Goal: Task Accomplishment & Management: Manage account settings

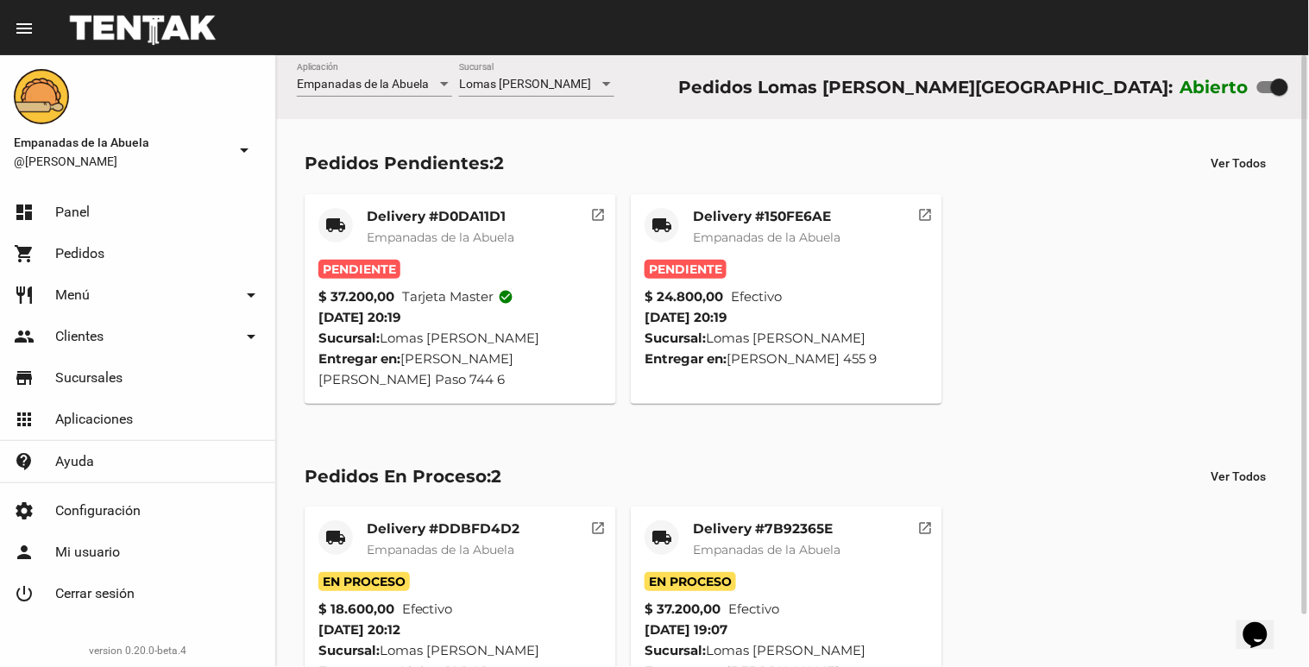
click at [708, 214] on mat-card-title "Delivery #150FE6AE" at bounding box center [767, 216] width 148 height 17
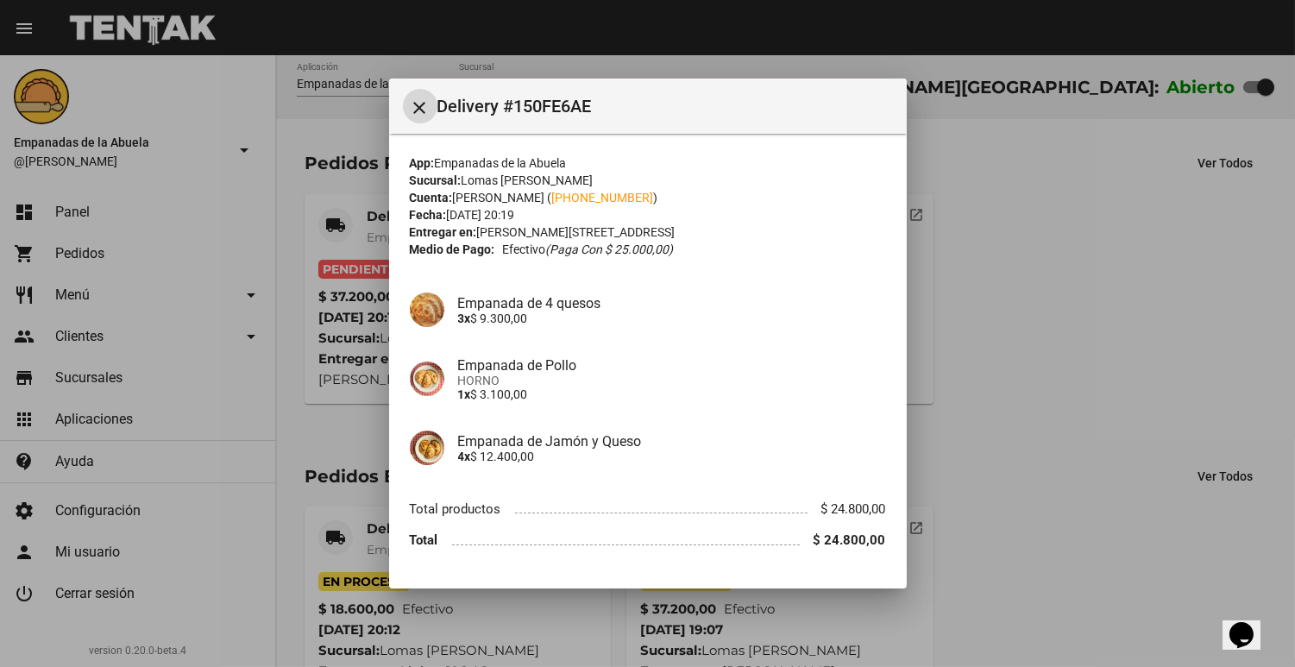
scroll to position [47, 0]
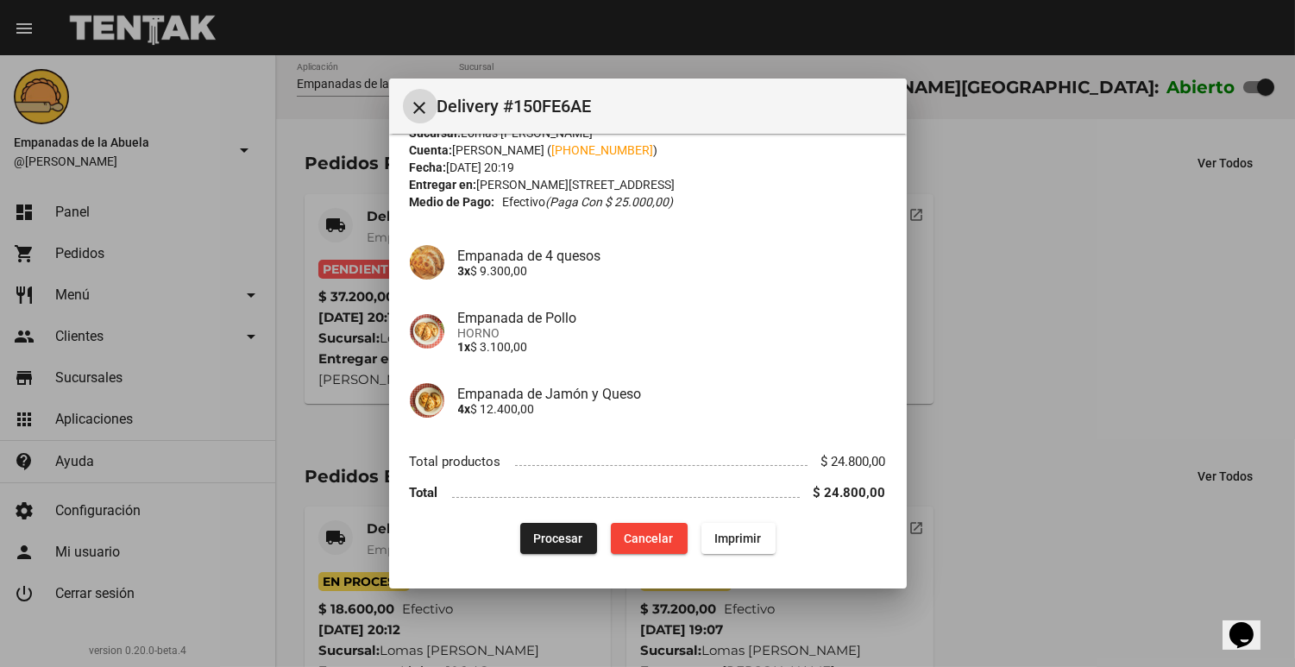
click at [538, 557] on mat-dialog-content "App: Empanadas de la Abuela Sucursal: Lomas [PERSON_NAME][GEOGRAPHIC_DATA] Cuen…" at bounding box center [648, 350] width 518 height 433
click at [539, 541] on span "Procesar" at bounding box center [558, 539] width 49 height 14
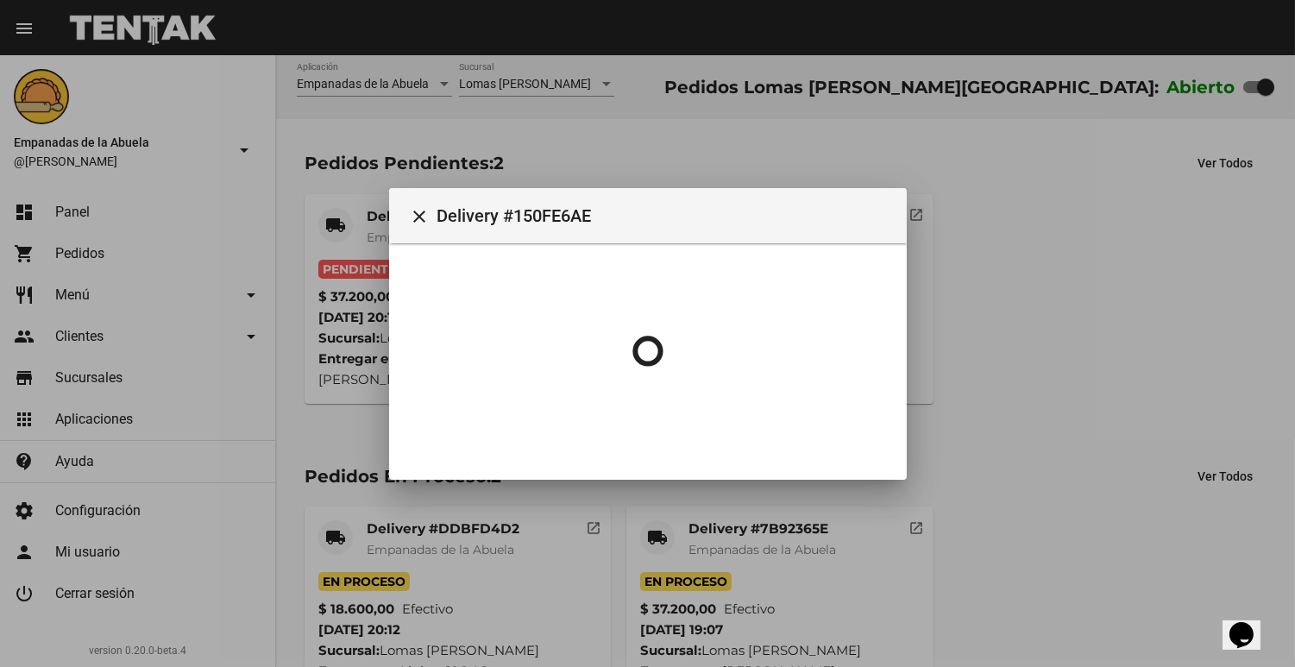
scroll to position [0, 0]
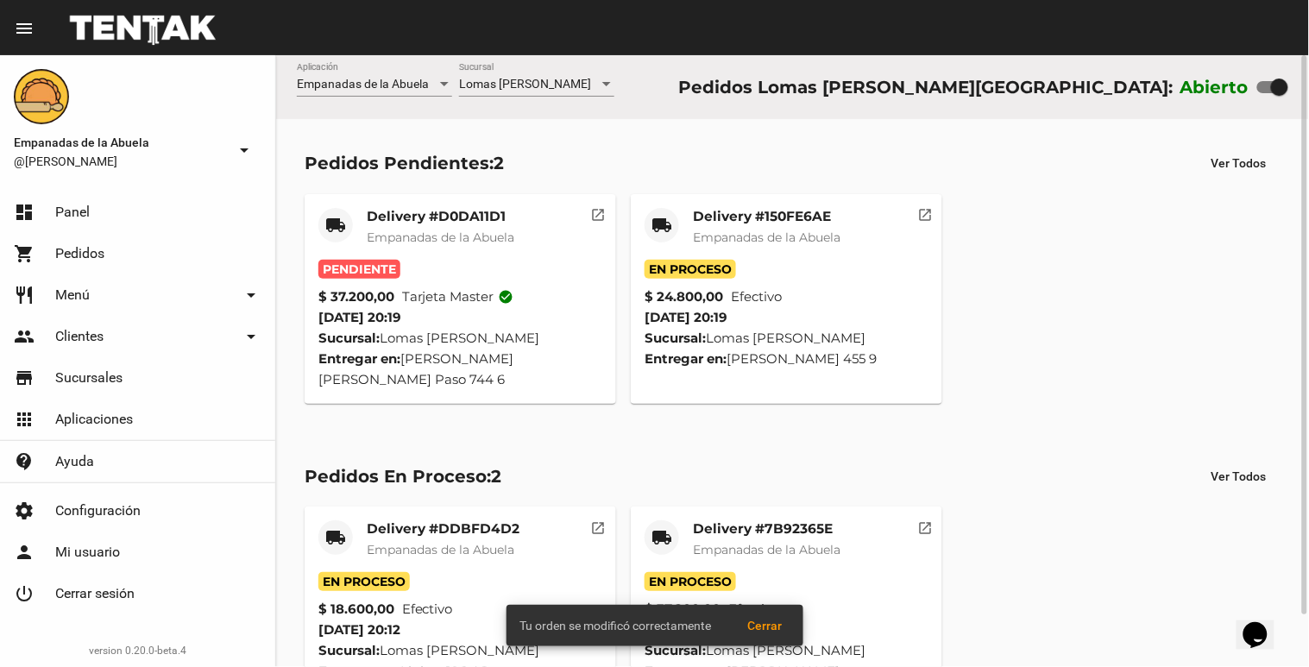
drag, startPoint x: 765, startPoint y: 237, endPoint x: 787, endPoint y: 233, distance: 22.8
click at [787, 233] on span "Empanadas de la Abuela" at bounding box center [767, 238] width 148 height 16
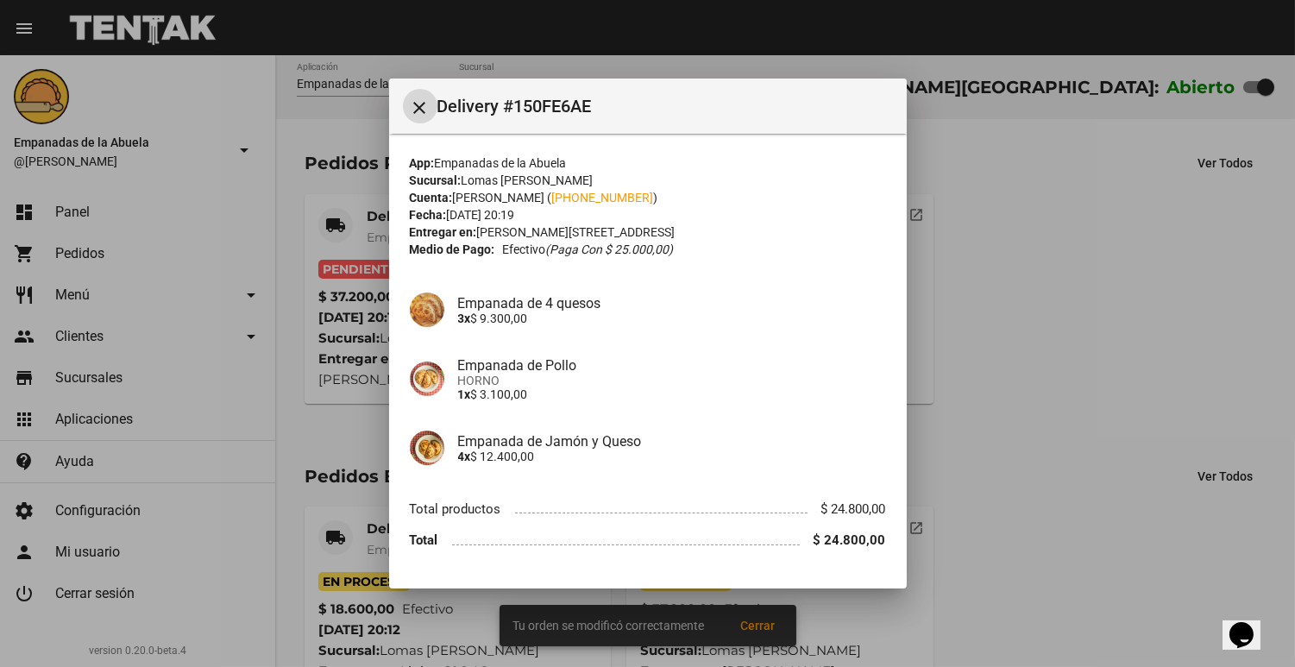
scroll to position [47, 0]
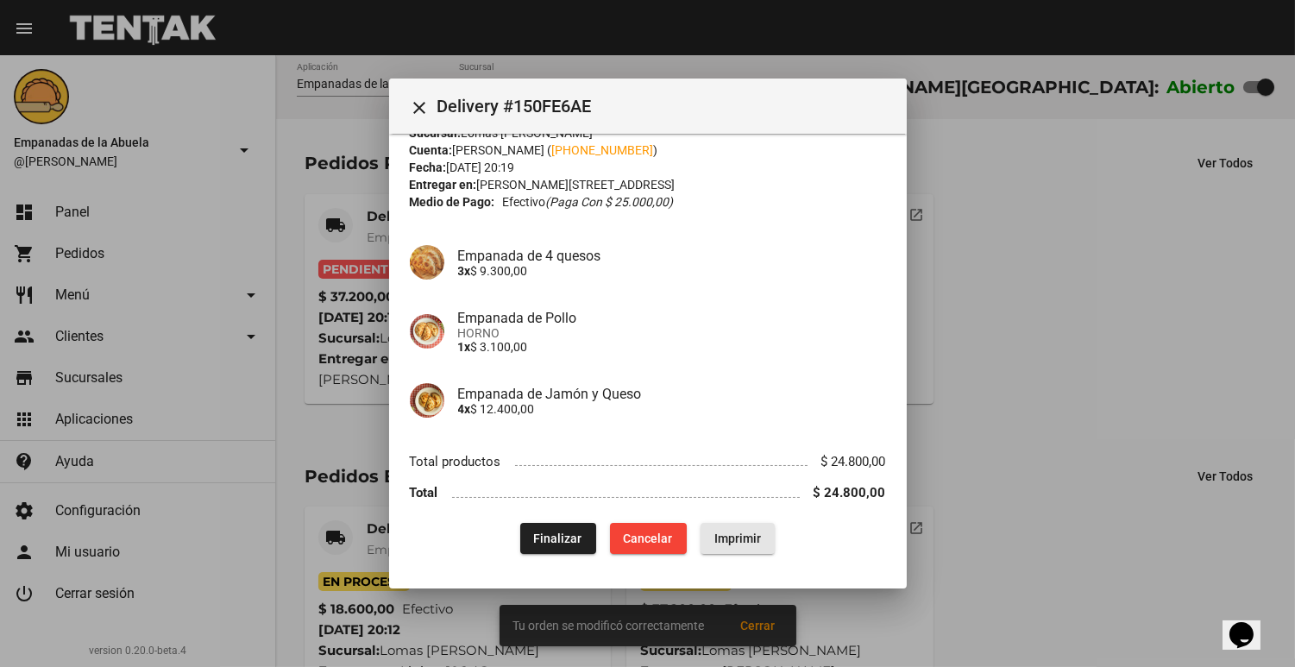
click at [734, 545] on button "Imprimir" at bounding box center [738, 538] width 74 height 31
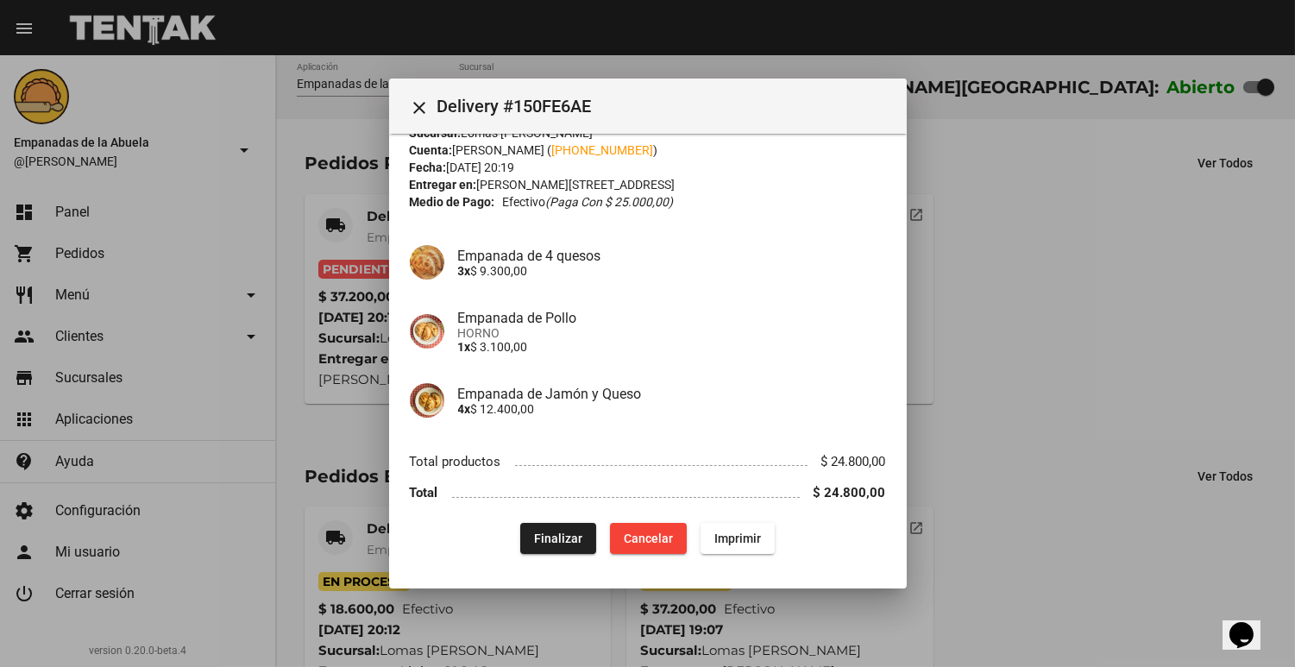
click at [1220, 236] on div at bounding box center [647, 333] width 1295 height 667
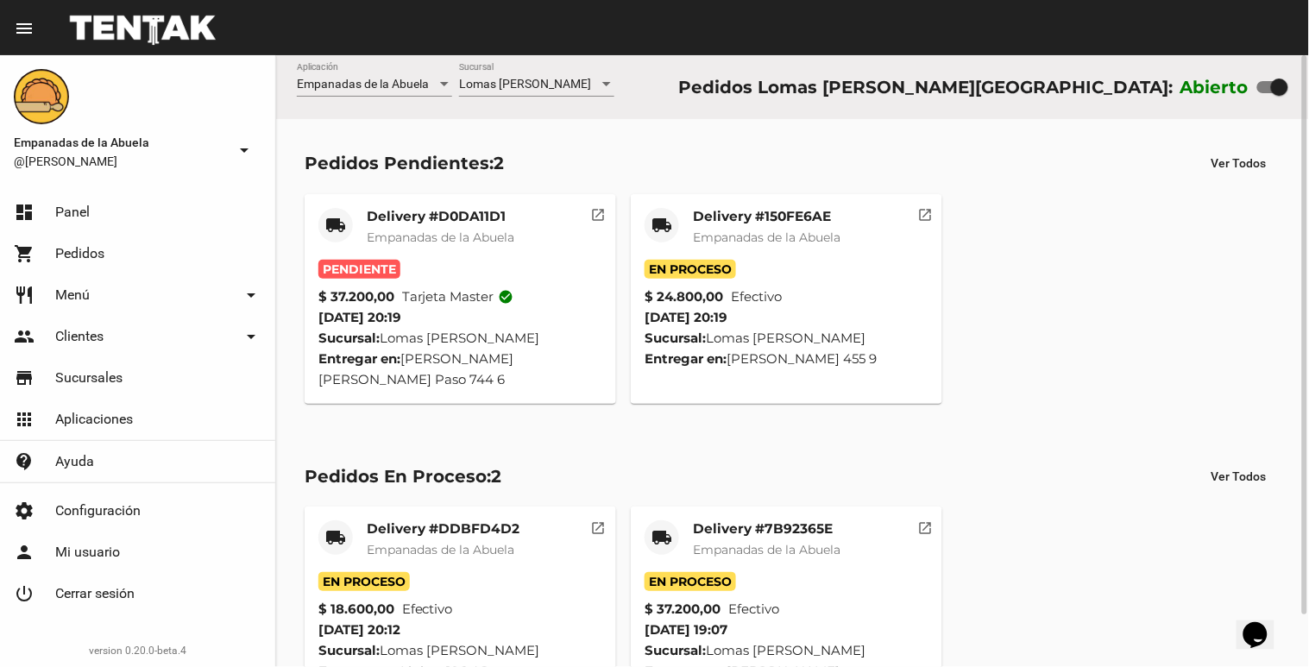
click at [557, 253] on mat-card-header "local_shipping Delivery #D0DA11D1 Empanadas de [GEOGRAPHIC_DATA]" at bounding box center [460, 234] width 284 height 52
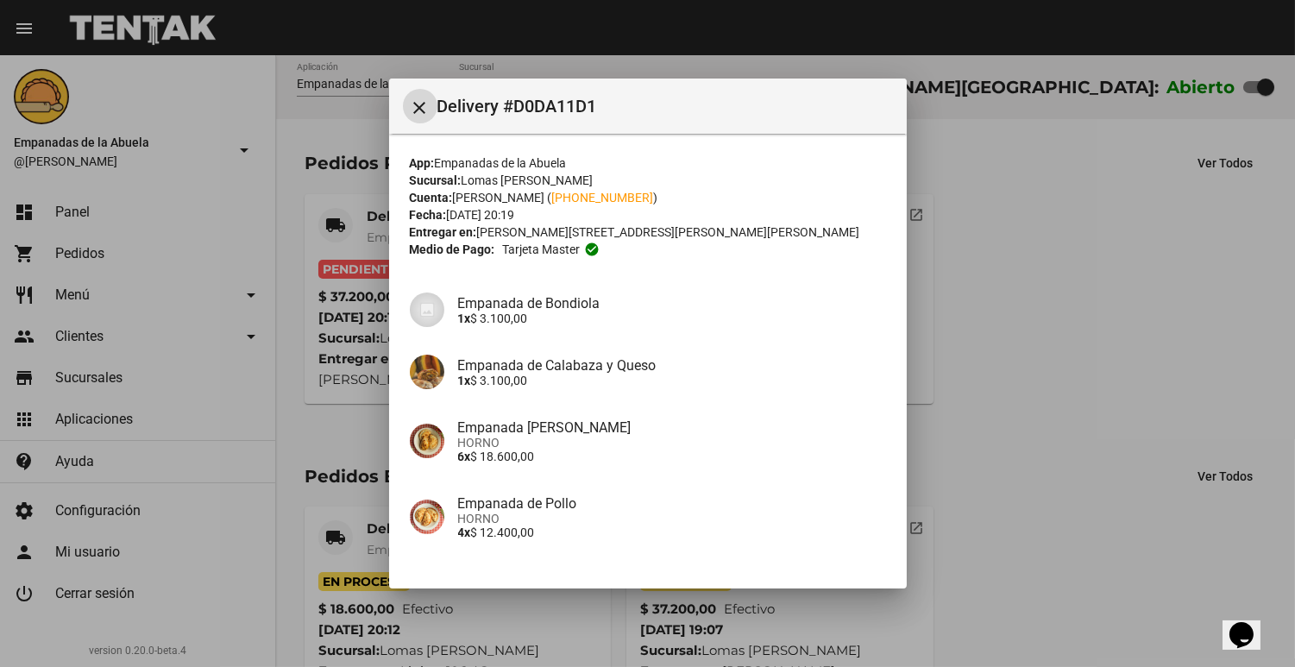
scroll to position [123, 0]
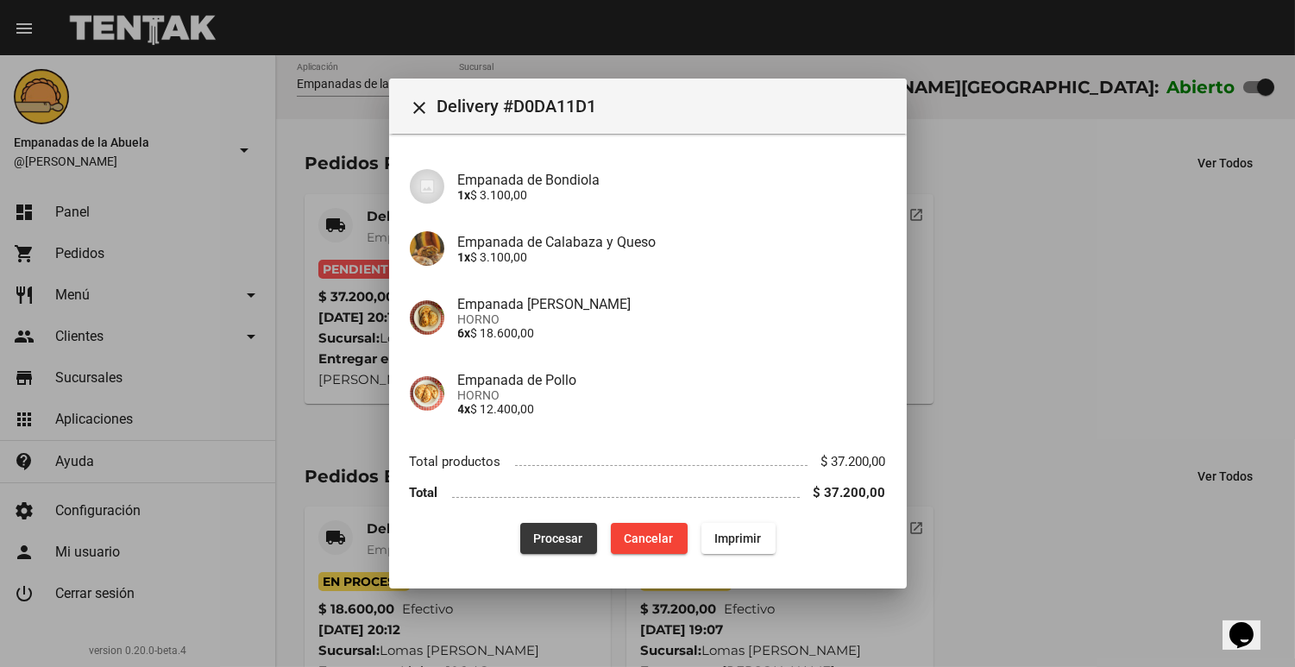
click at [534, 532] on span "Procesar" at bounding box center [558, 539] width 49 height 14
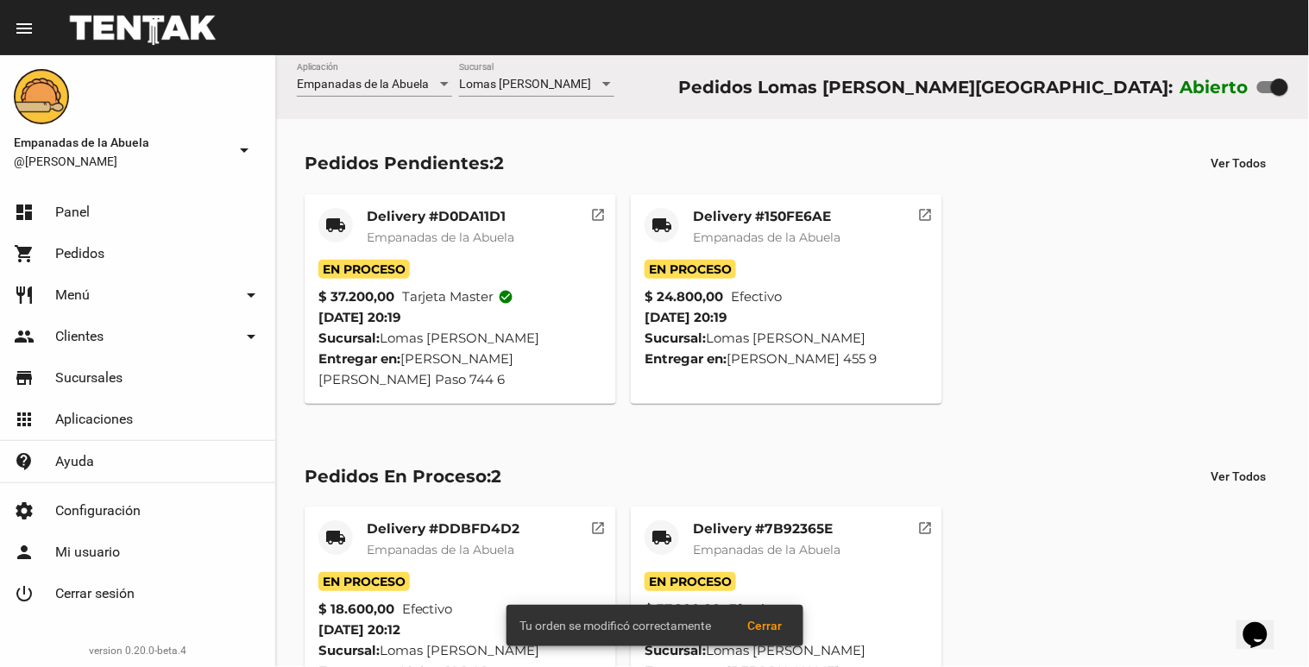
click at [381, 219] on mat-card-title "Delivery #D0DA11D1" at bounding box center [441, 216] width 148 height 17
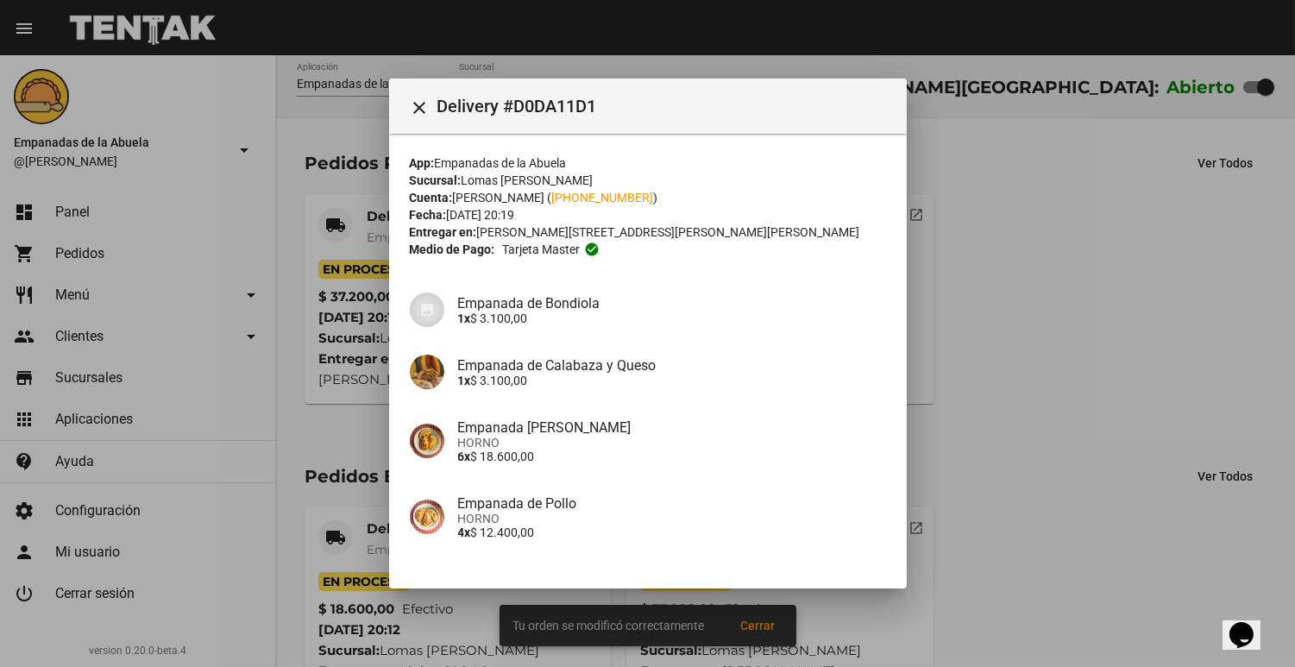
scroll to position [123, 0]
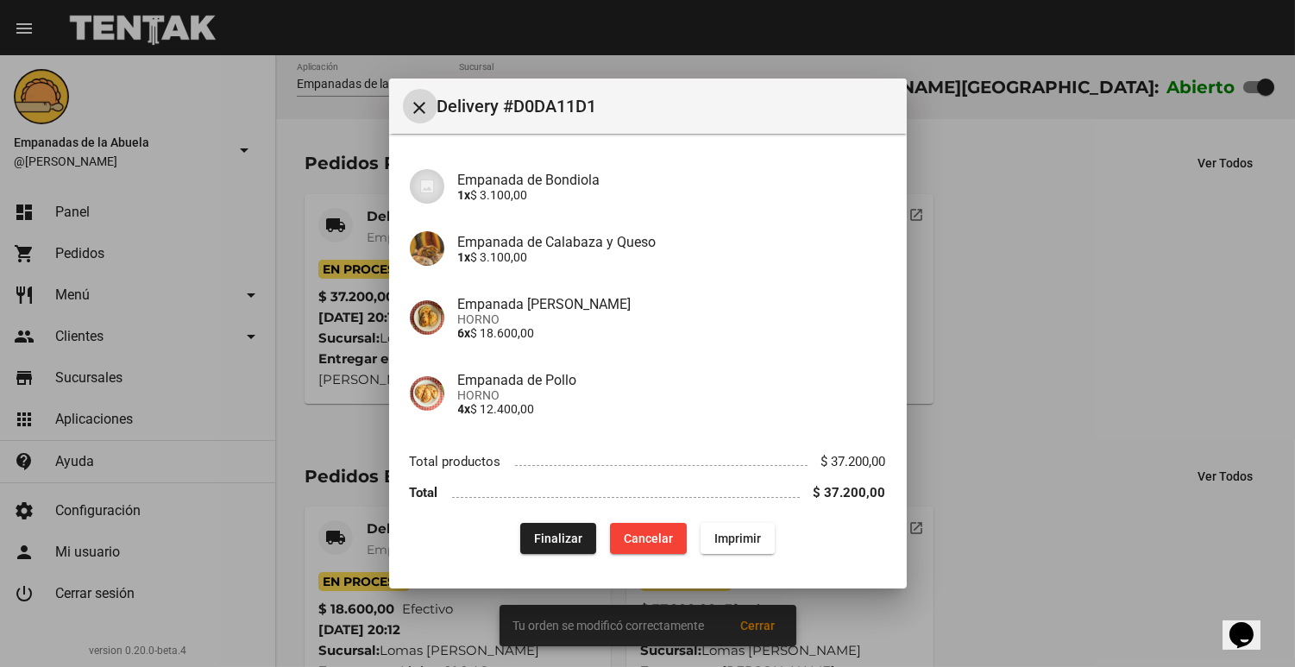
click at [685, 538] on div "Finalizar Cancelar Imprimir" at bounding box center [648, 538] width 476 height 31
click at [715, 528] on button "Imprimir" at bounding box center [738, 538] width 74 height 31
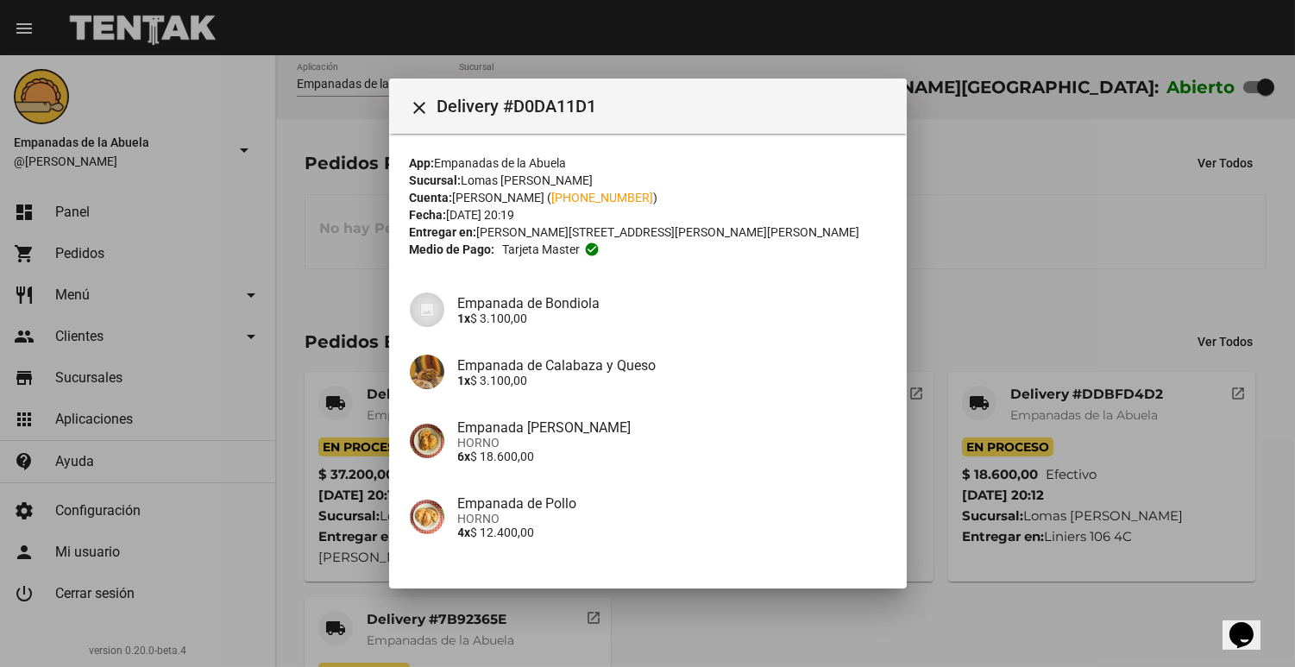
click at [1195, 100] on div at bounding box center [647, 333] width 1295 height 667
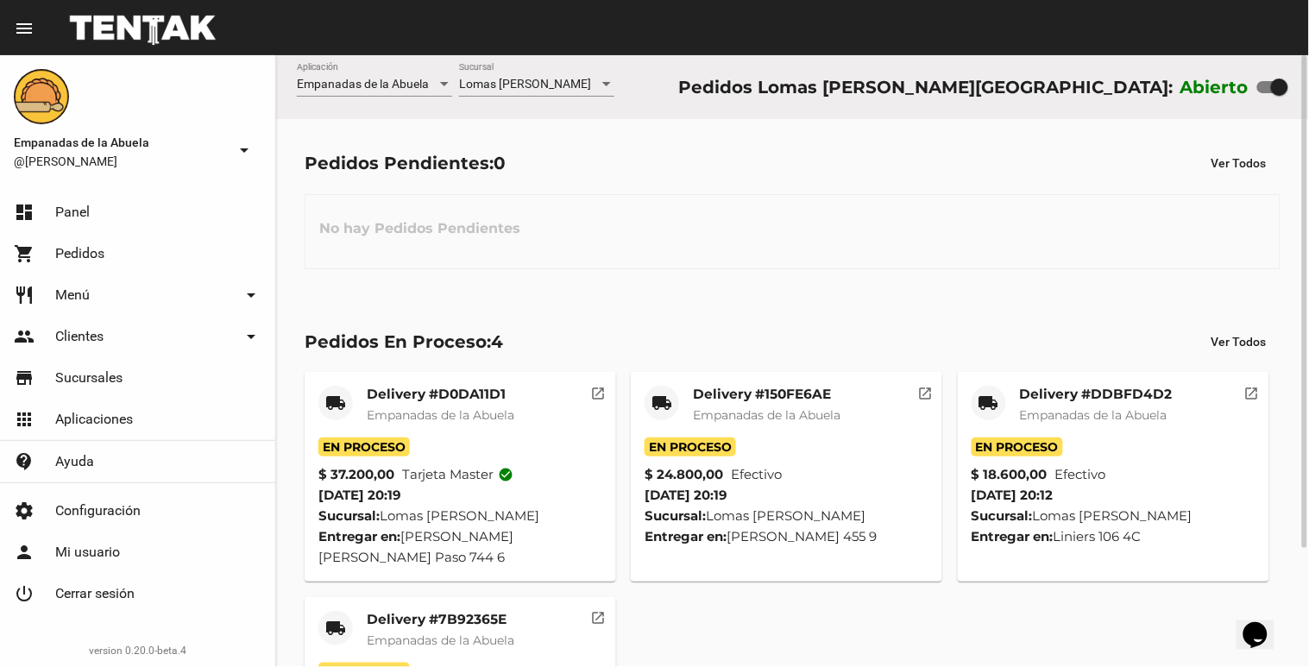
click at [758, 418] on span "Empanadas de la Abuela" at bounding box center [767, 415] width 148 height 16
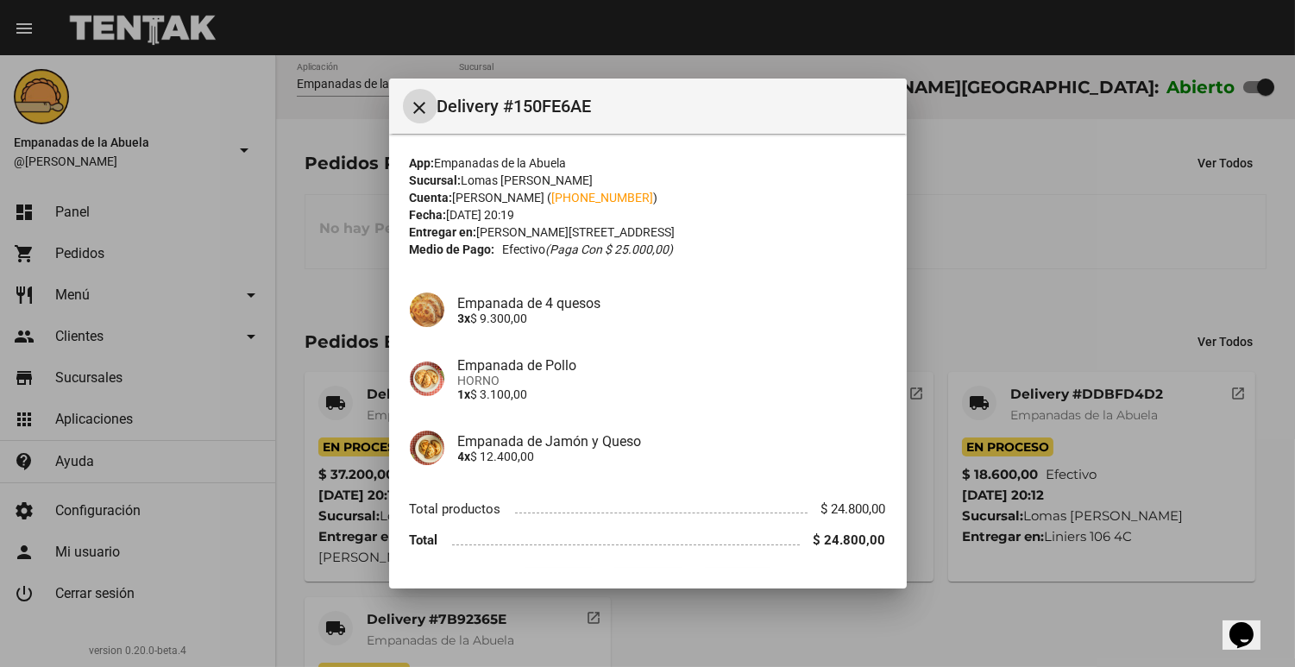
scroll to position [47, 0]
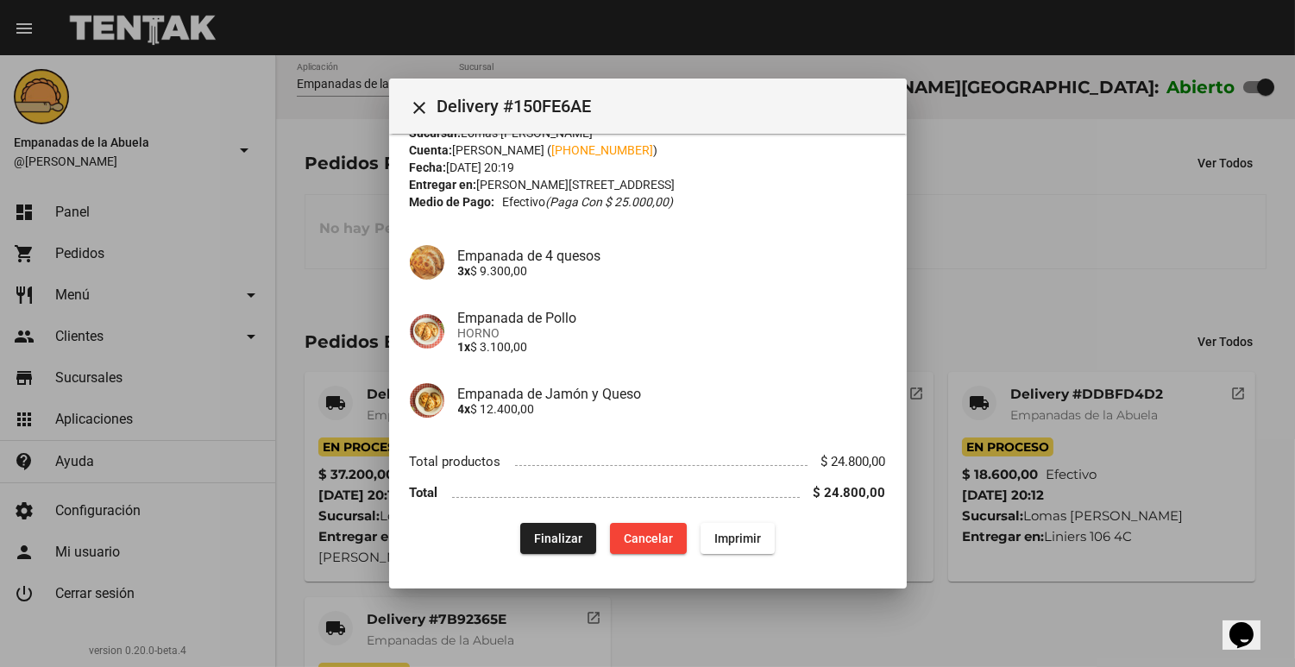
click at [955, 377] on div at bounding box center [647, 333] width 1295 height 667
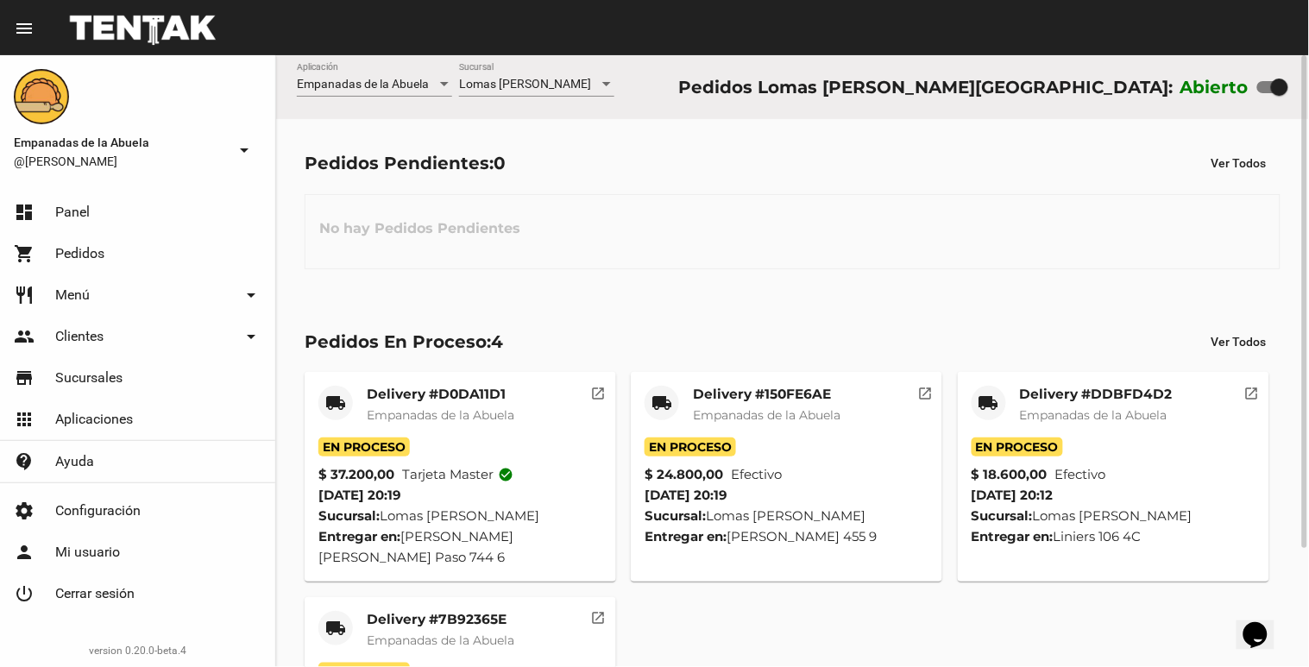
click at [503, 67] on div "Lomas [PERSON_NAME] Sucursal" at bounding box center [536, 80] width 155 height 34
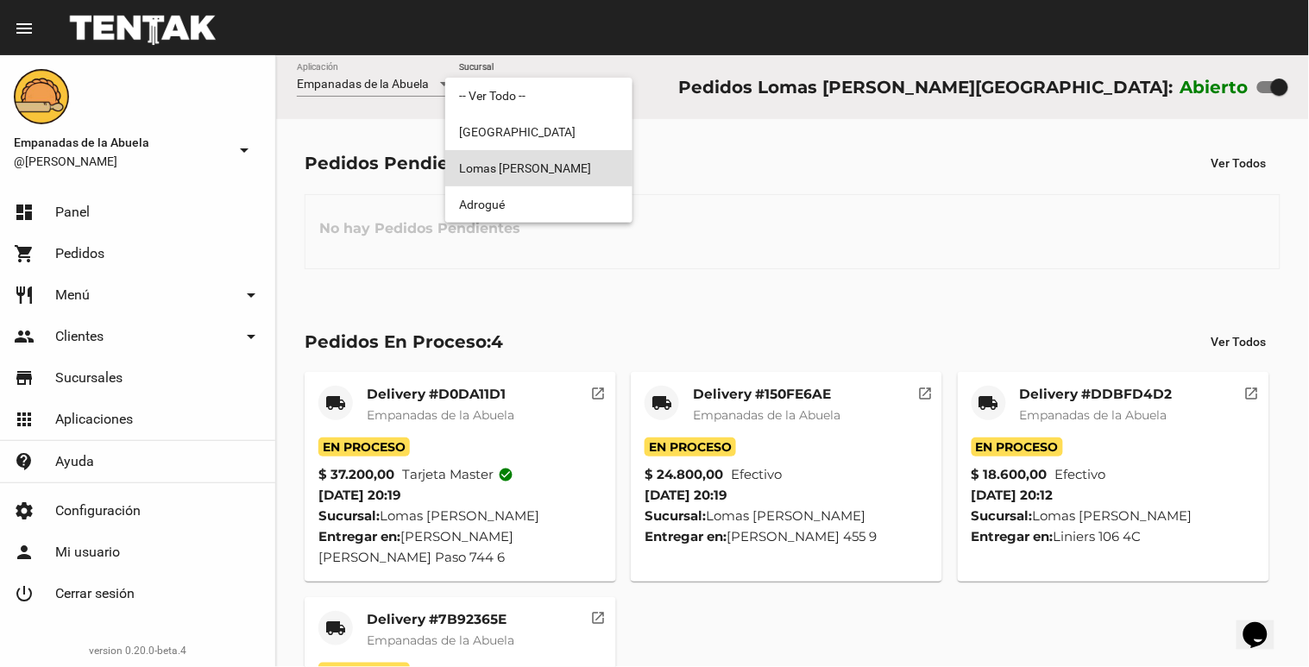
click at [472, 167] on span "Lomas [PERSON_NAME]" at bounding box center [539, 168] width 160 height 36
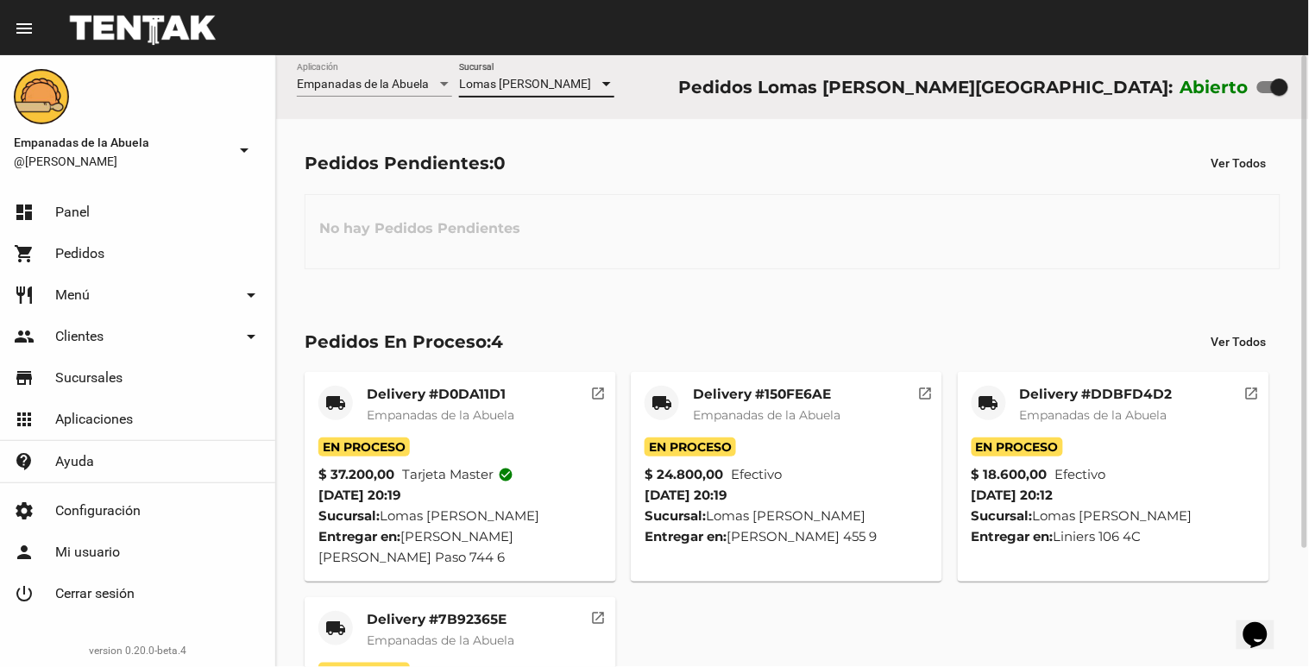
click at [513, 83] on span "Lomas [PERSON_NAME]" at bounding box center [525, 84] width 132 height 14
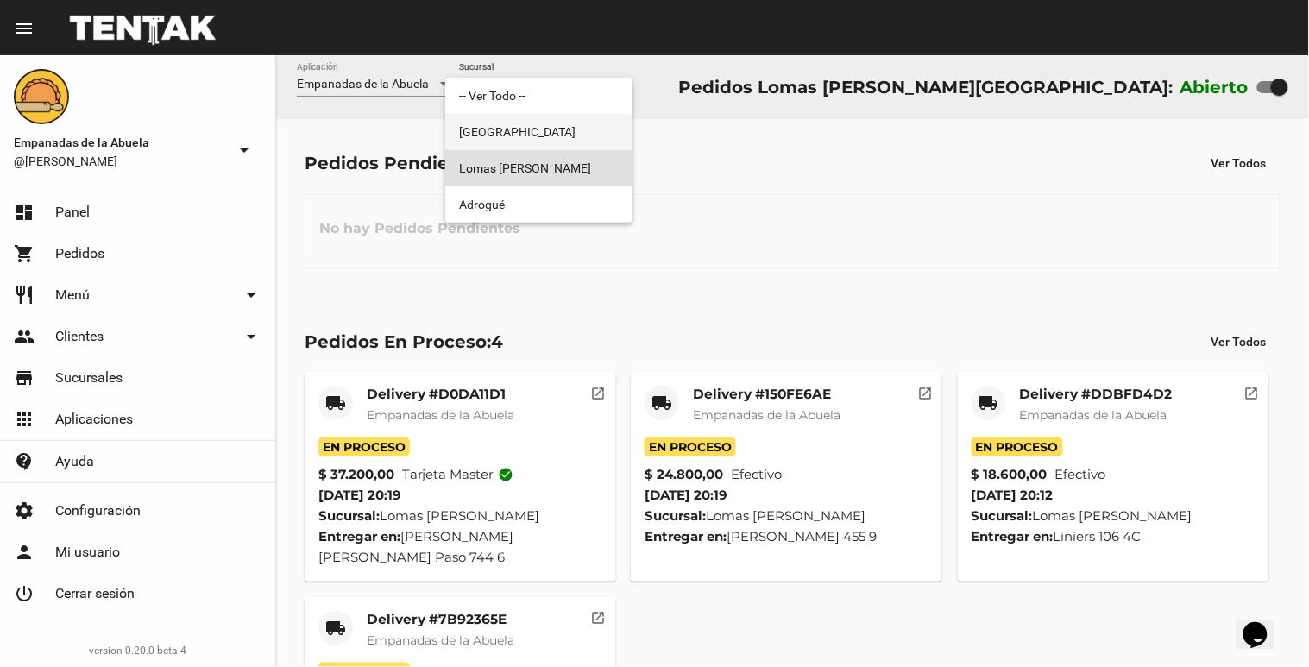
click at [511, 132] on span "[GEOGRAPHIC_DATA]" at bounding box center [539, 132] width 160 height 36
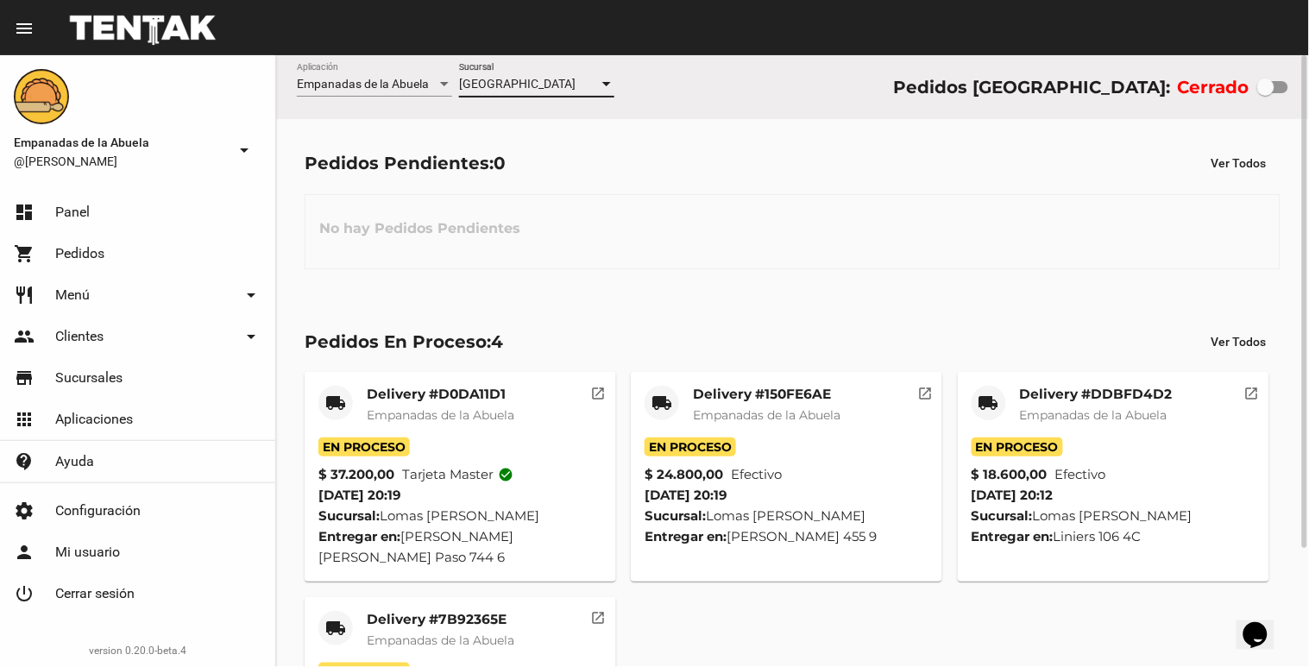
click at [522, 86] on span "[GEOGRAPHIC_DATA]" at bounding box center [517, 84] width 117 height 14
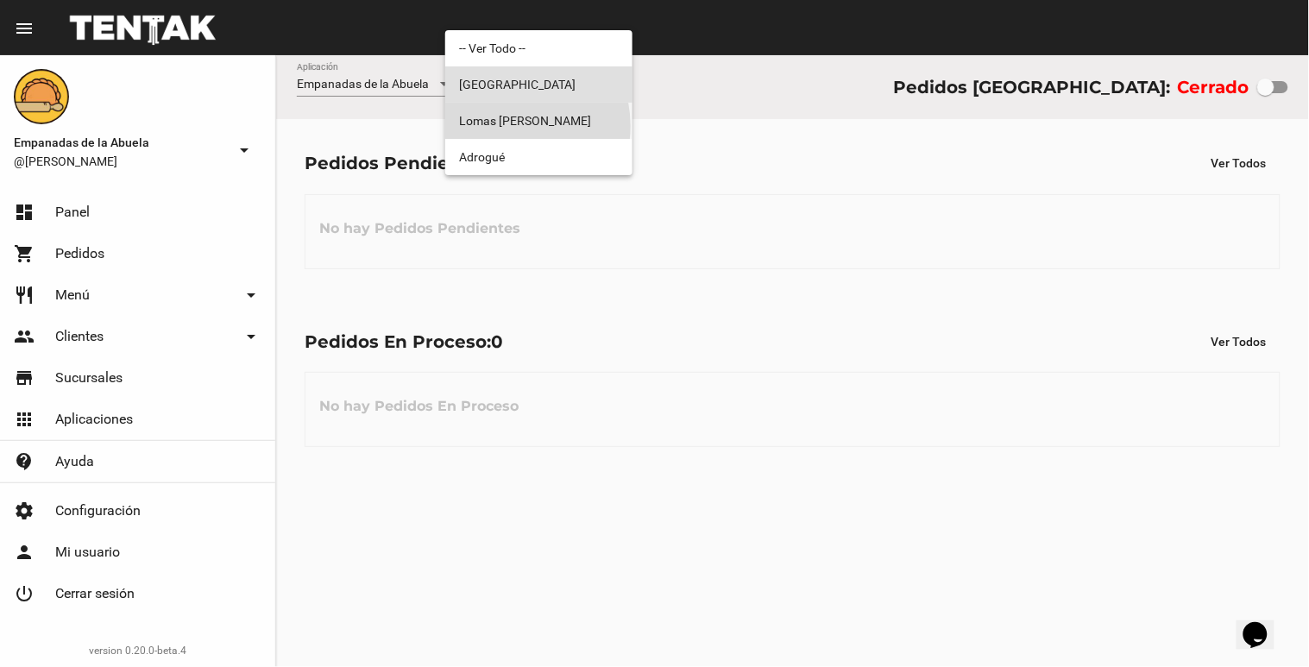
click at [507, 126] on span "Lomas [PERSON_NAME]" at bounding box center [539, 121] width 160 height 36
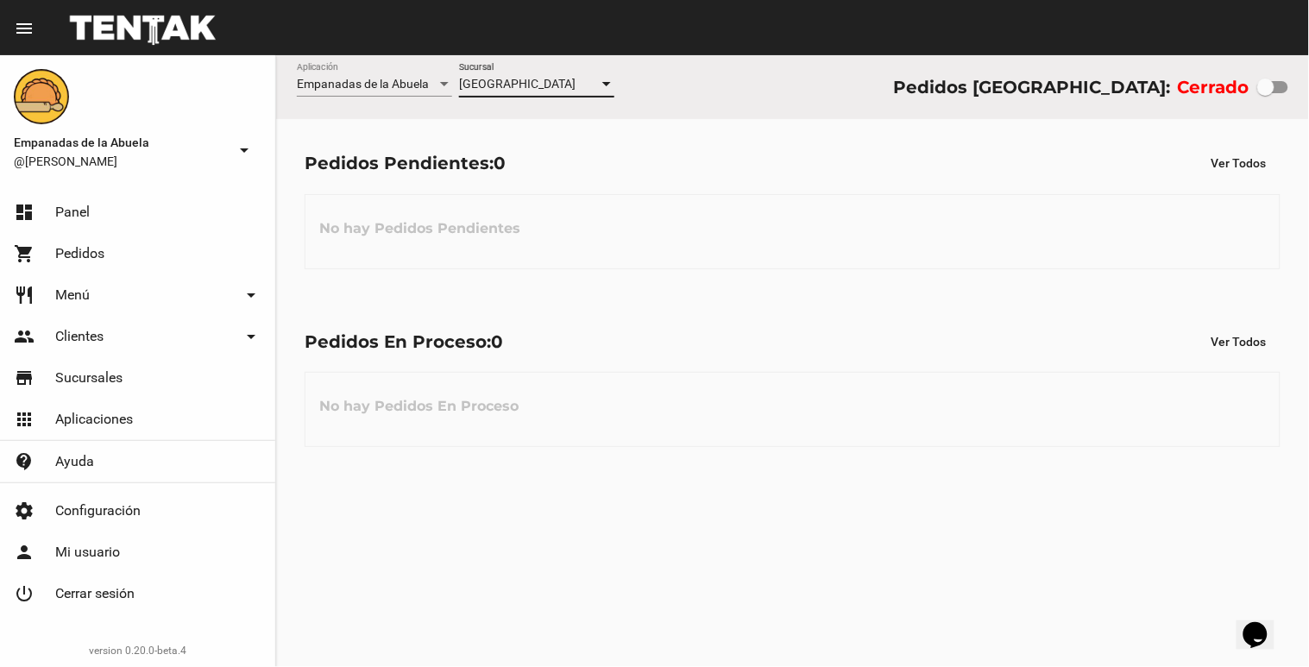
checkbox input "true"
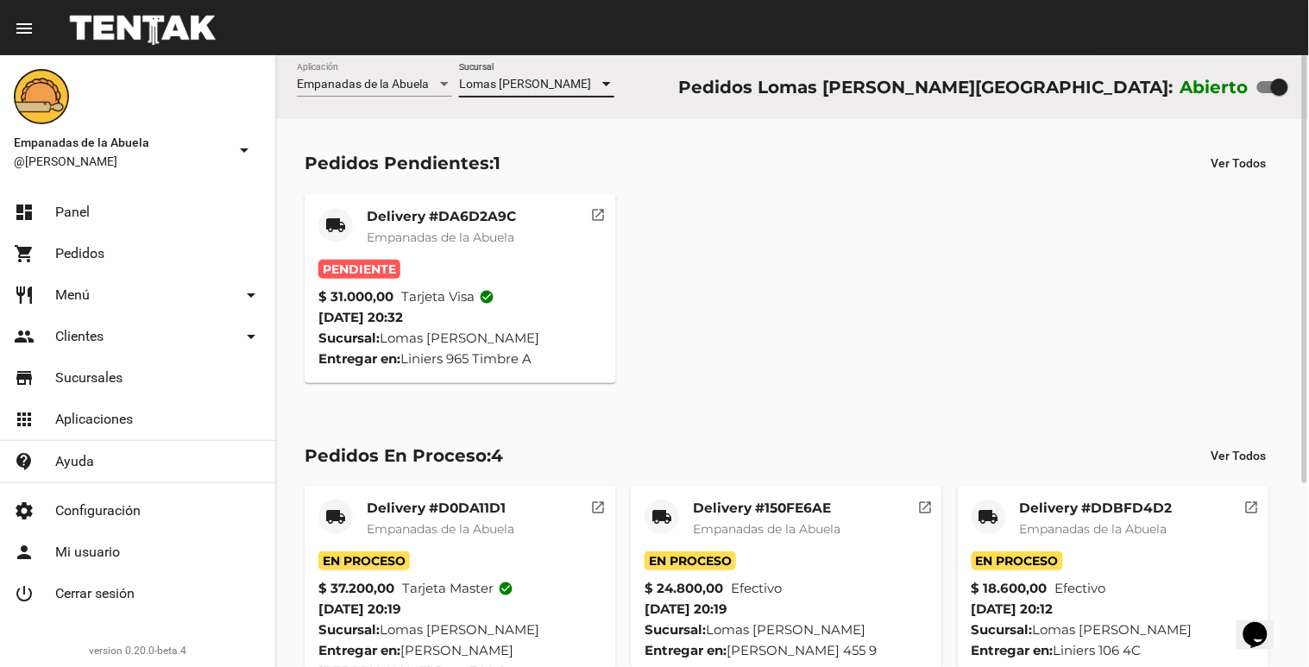
click at [478, 243] on span "Empanadas de la Abuela" at bounding box center [441, 238] width 148 height 16
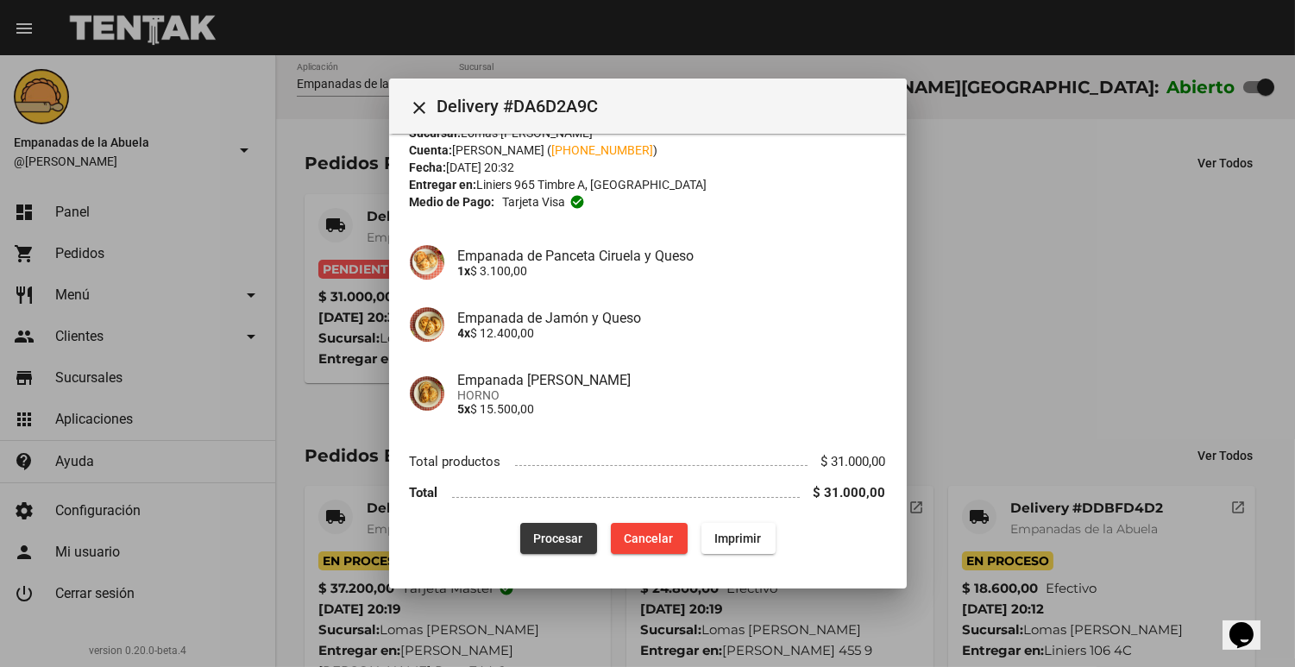
click at [534, 537] on span "Procesar" at bounding box center [558, 539] width 49 height 14
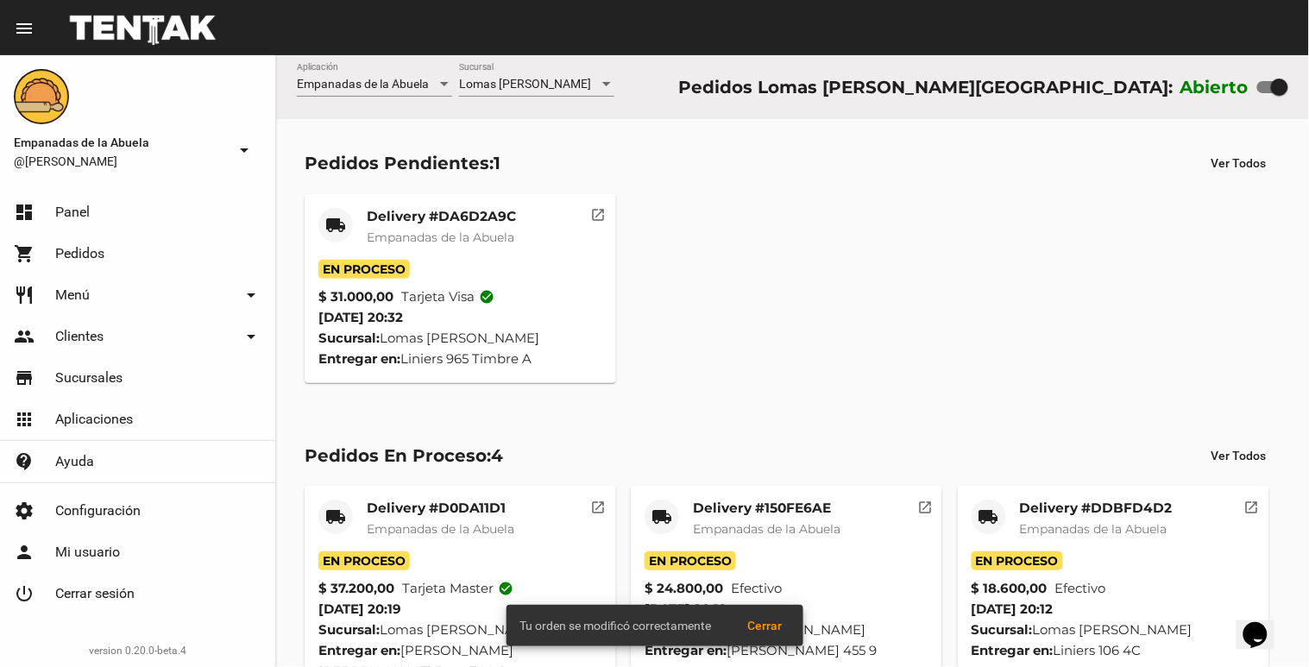
click at [361, 217] on mat-card-header "local_shipping Delivery #DA6D2A9C Empanadas de [GEOGRAPHIC_DATA]" at bounding box center [460, 234] width 284 height 52
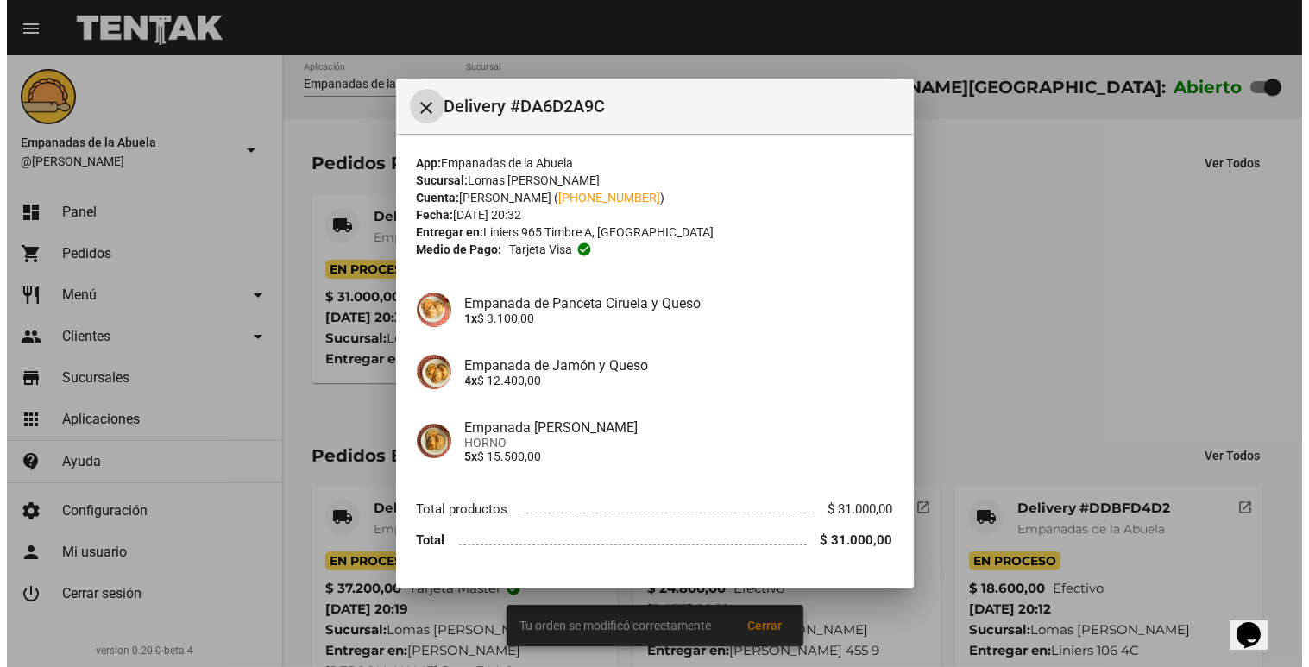
scroll to position [47, 0]
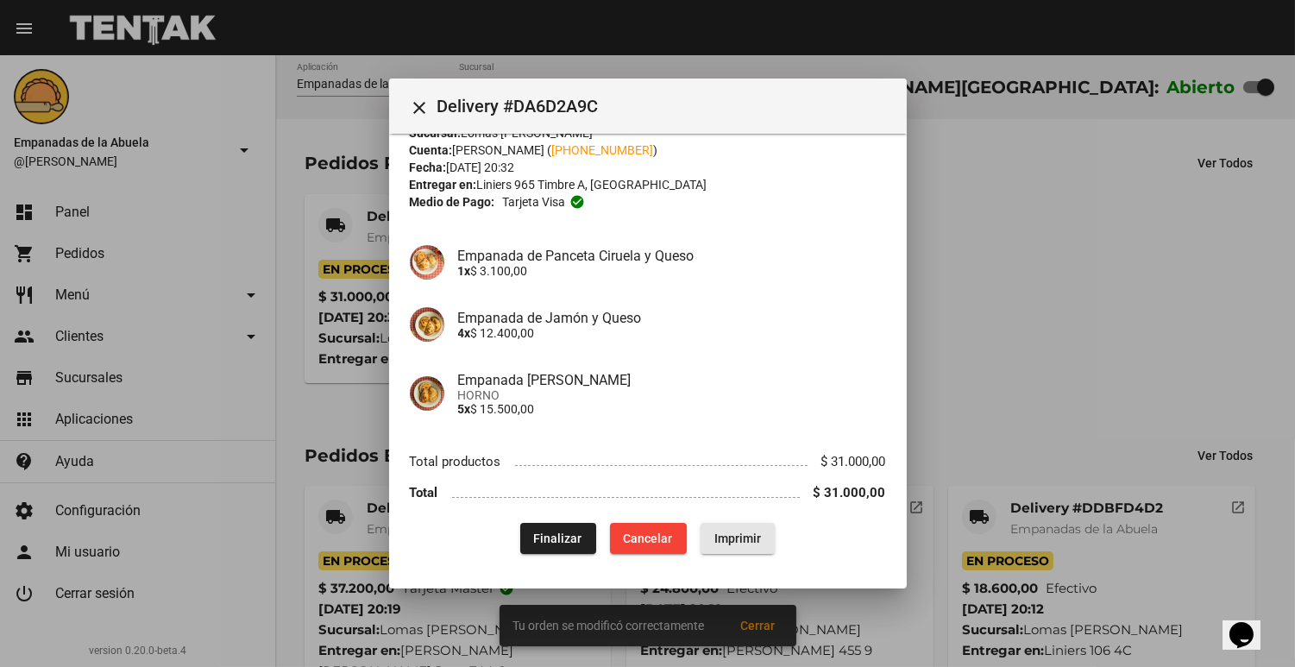
click at [726, 548] on button "Imprimir" at bounding box center [738, 538] width 74 height 31
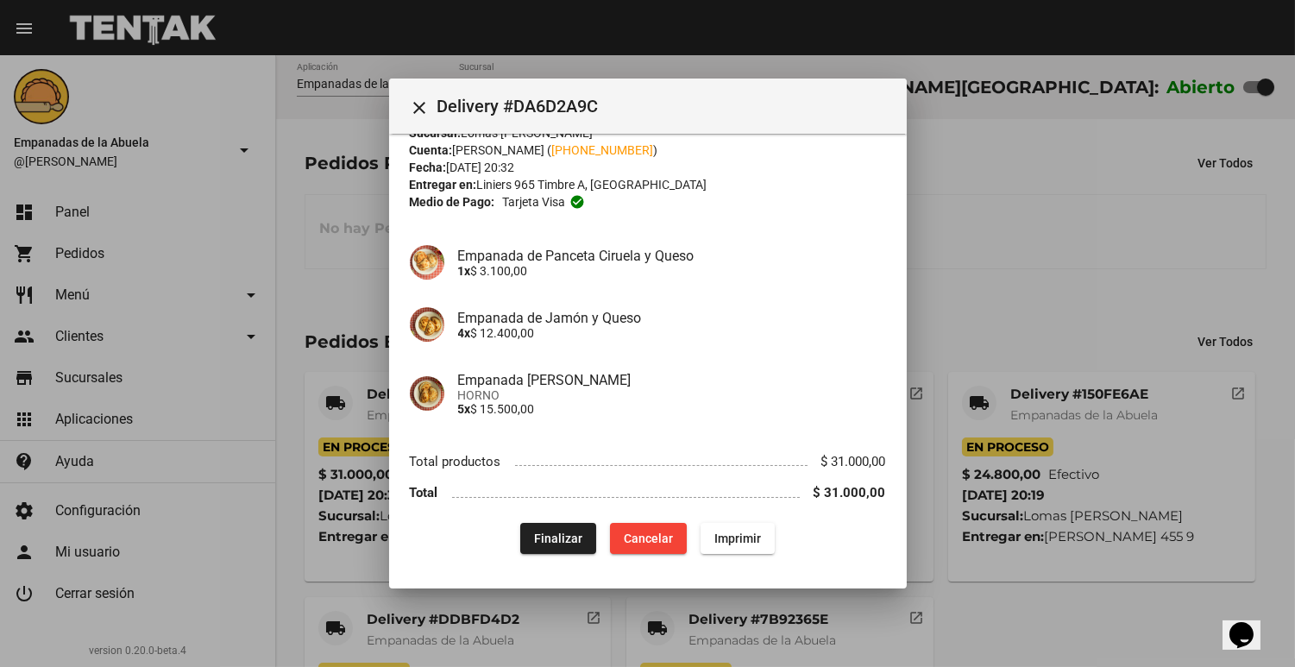
click at [987, 265] on div at bounding box center [647, 333] width 1295 height 667
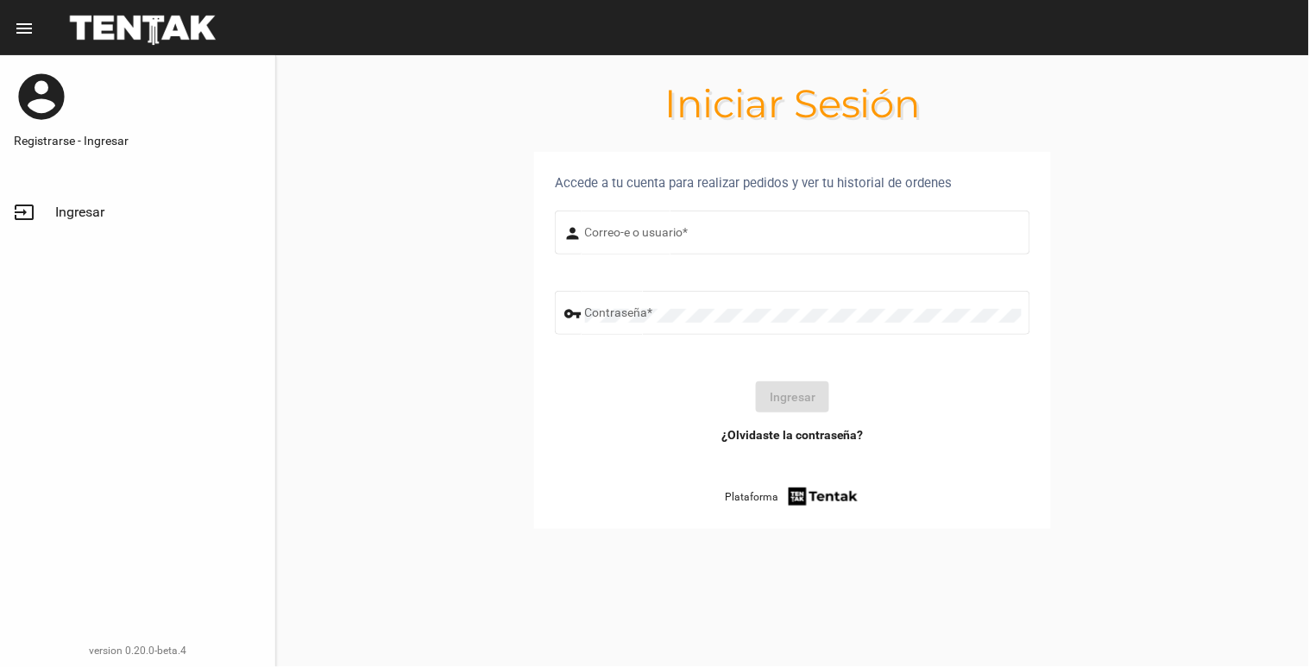
type input "[EMAIL_ADDRESS][DOMAIN_NAME]"
click at [809, 391] on button "Ingresar" at bounding box center [792, 396] width 73 height 31
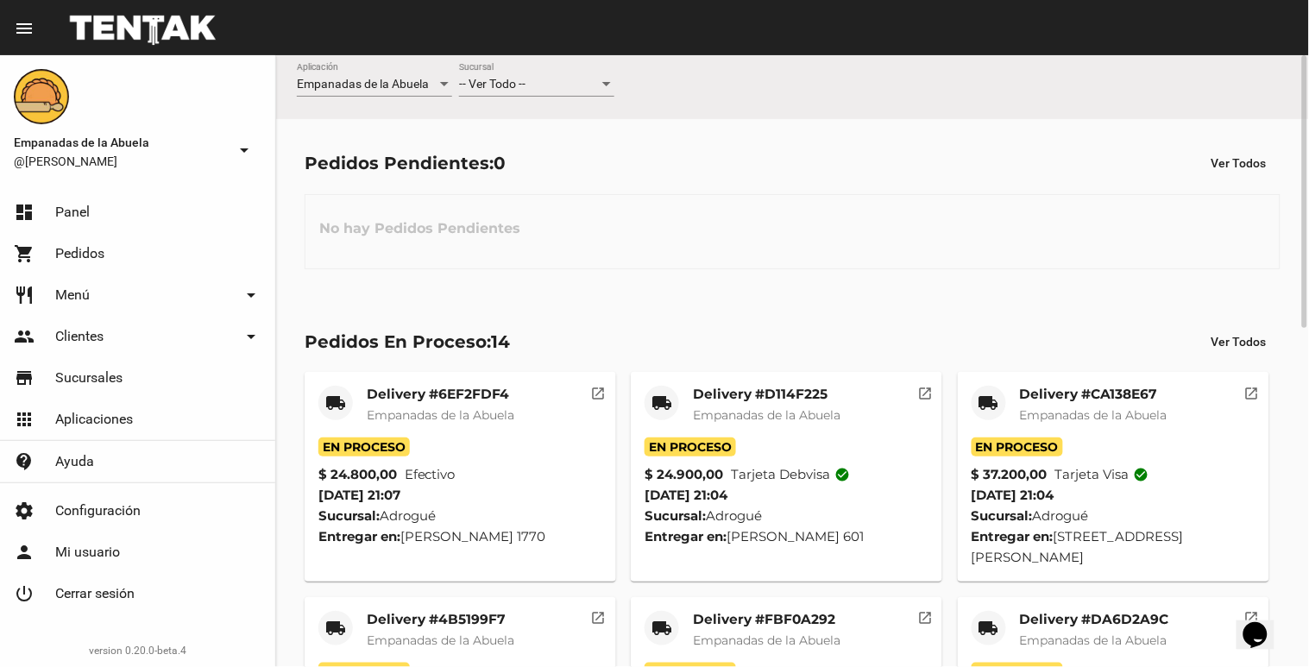
click at [559, 81] on div "-- Ver Todo --" at bounding box center [529, 85] width 140 height 14
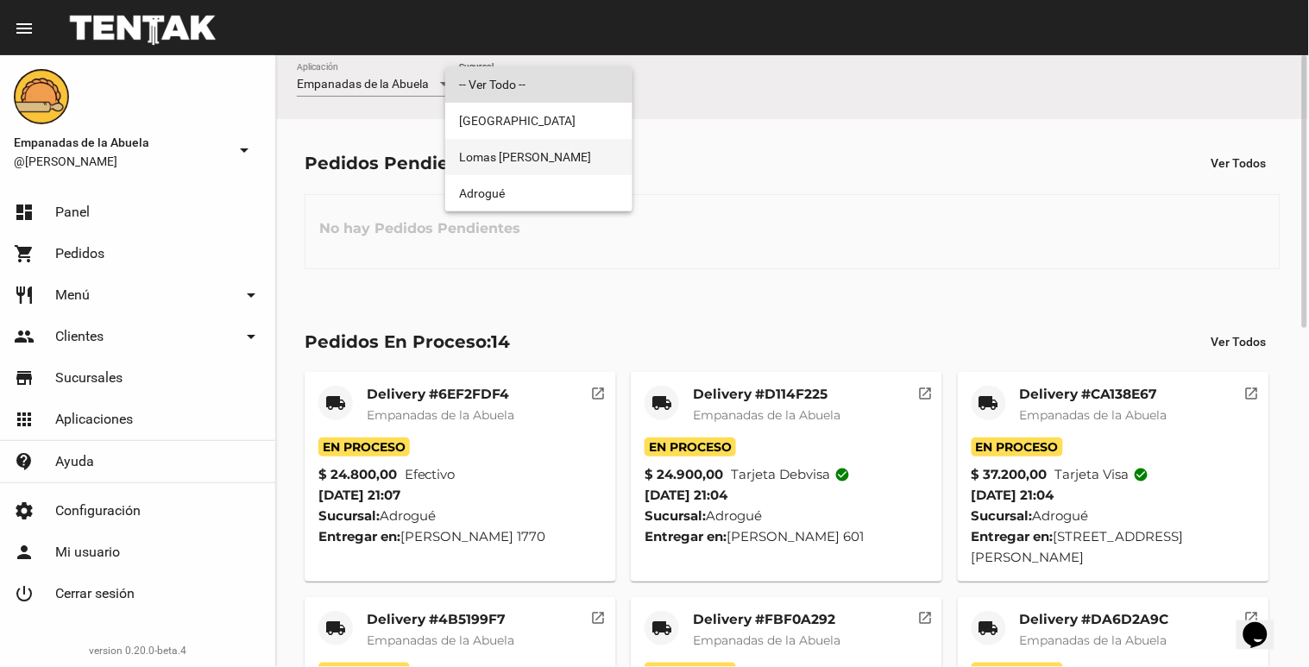
click at [503, 164] on span "Lomas [PERSON_NAME]" at bounding box center [539, 157] width 160 height 36
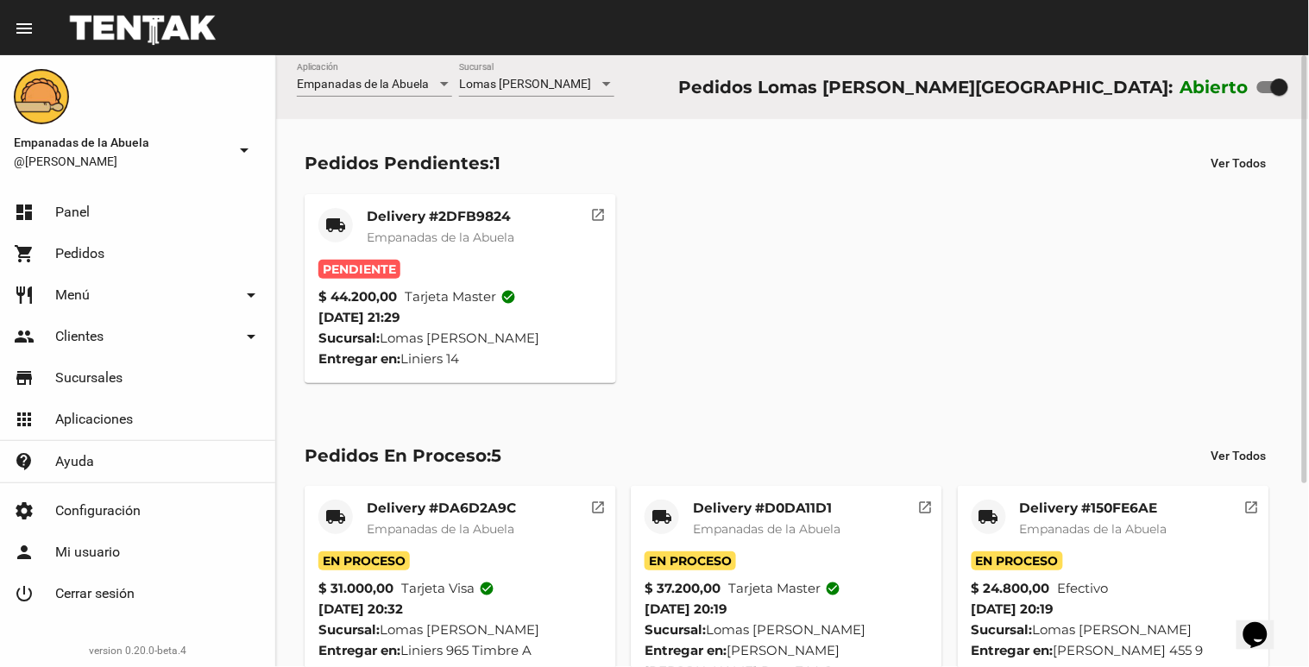
click at [461, 208] on mat-card-title "Delivery #2DFB9824" at bounding box center [441, 216] width 148 height 17
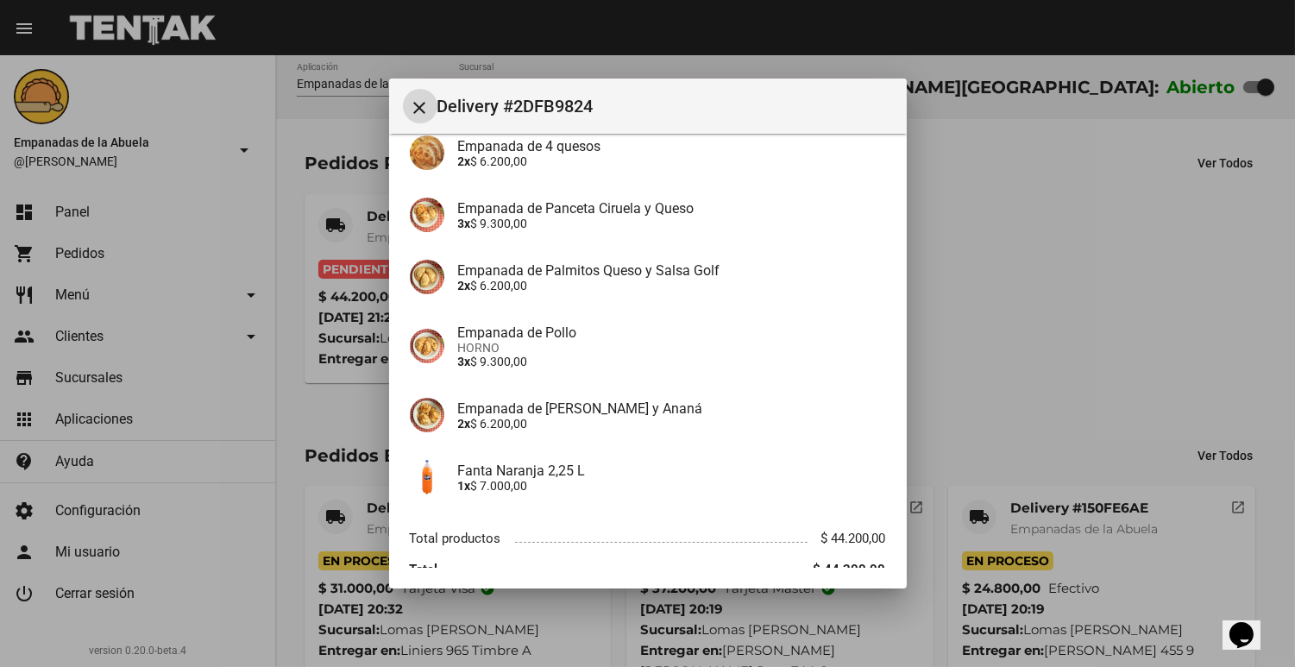
scroll to position [268, 0]
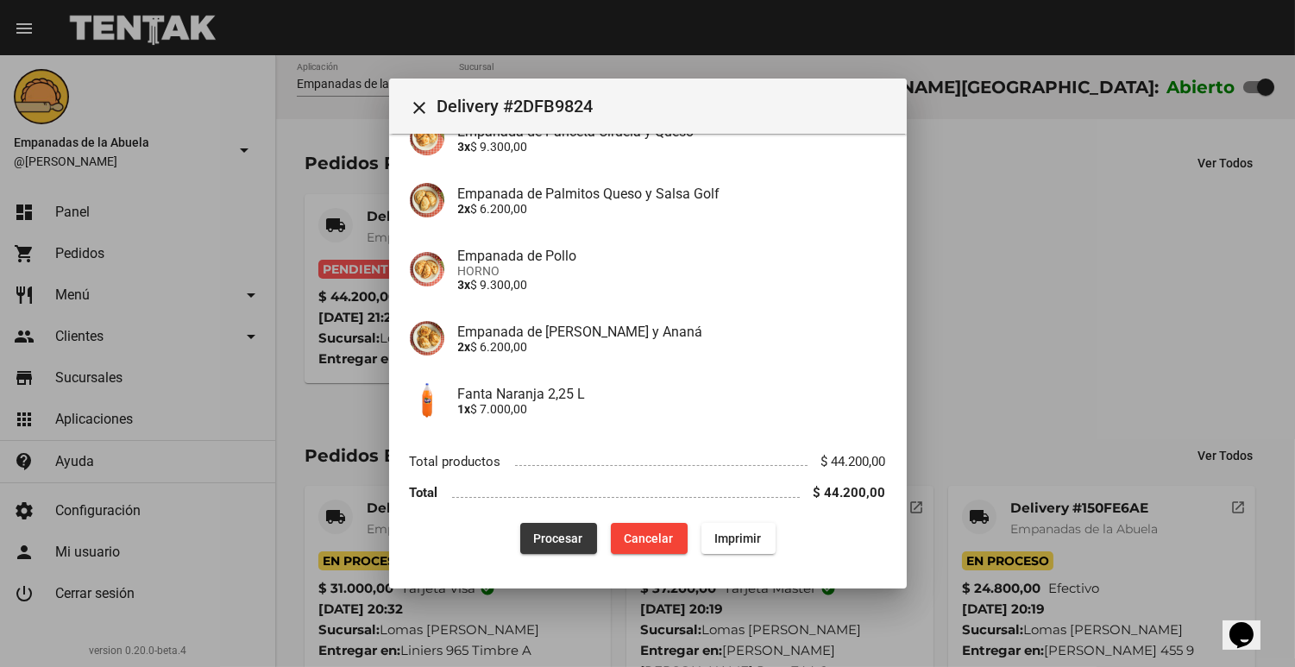
click at [524, 538] on button "Procesar" at bounding box center [558, 538] width 77 height 31
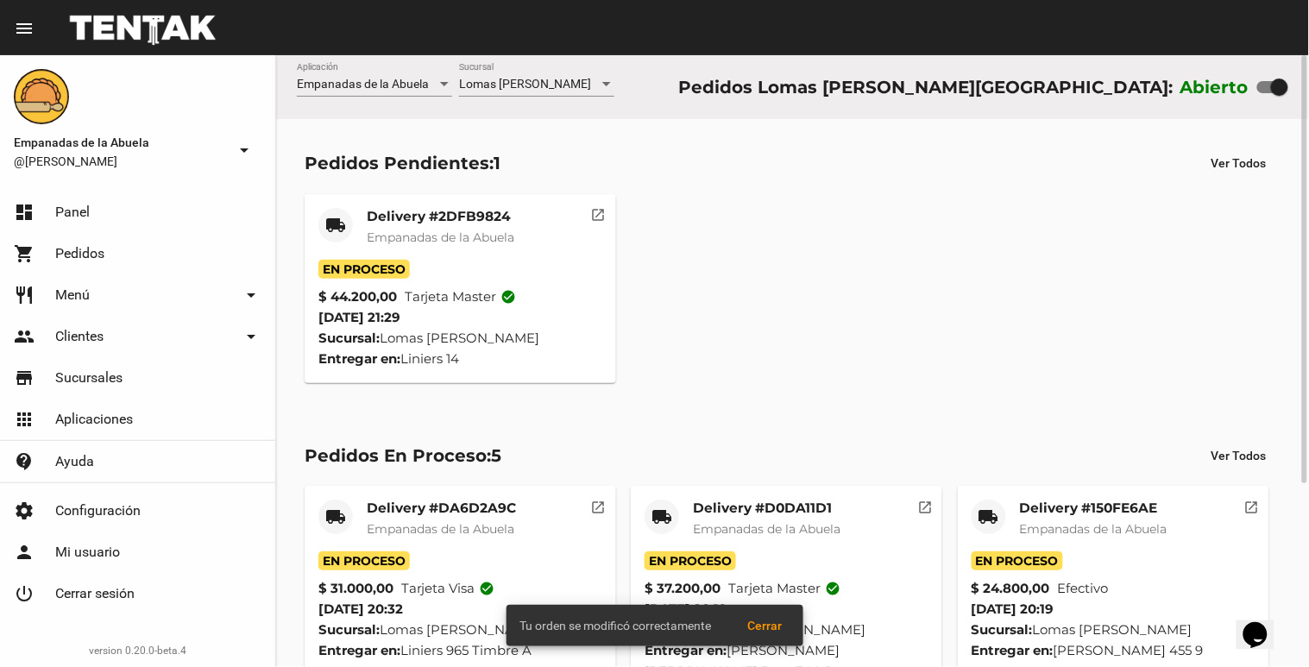
click at [371, 210] on mat-card-title "Delivery #2DFB9824" at bounding box center [441, 216] width 148 height 17
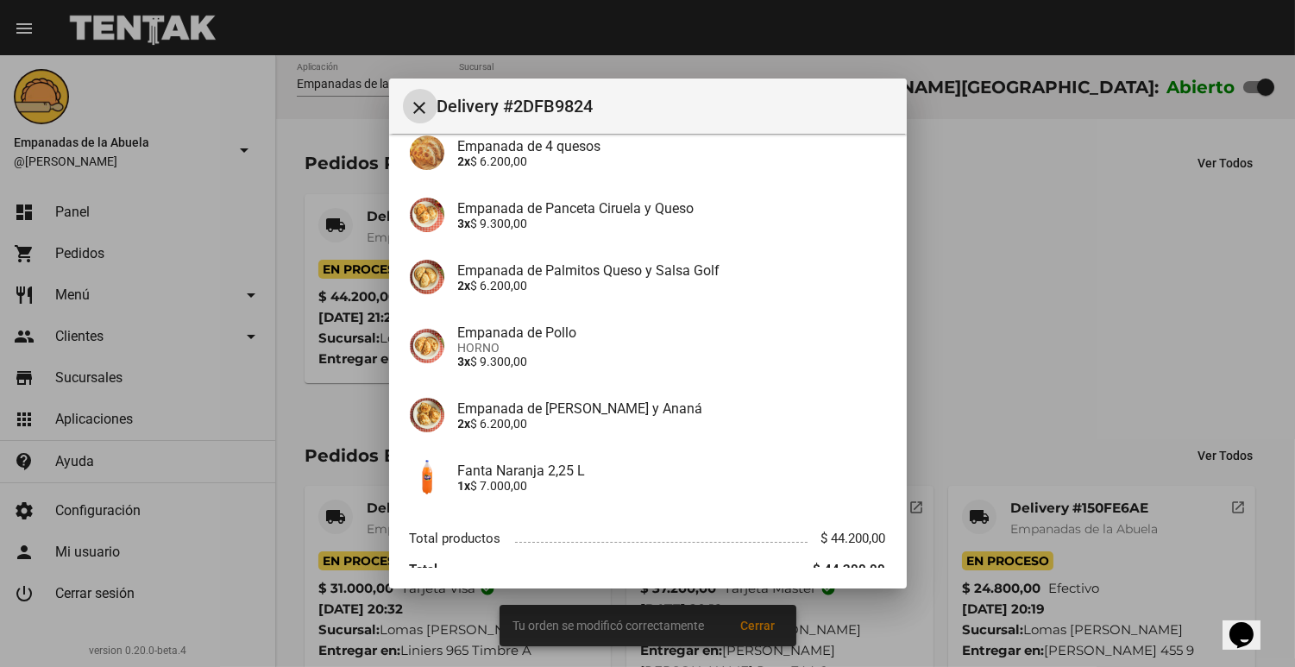
scroll to position [268, 0]
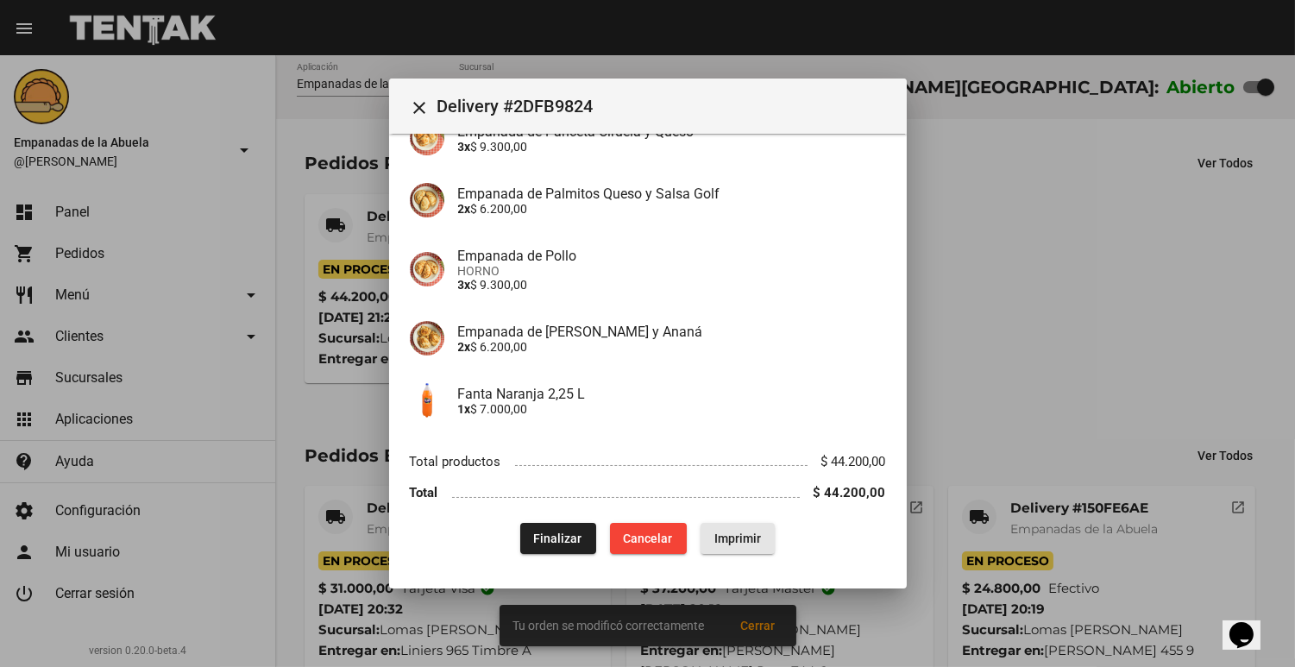
click at [730, 532] on span "Imprimir" at bounding box center [738, 539] width 47 height 14
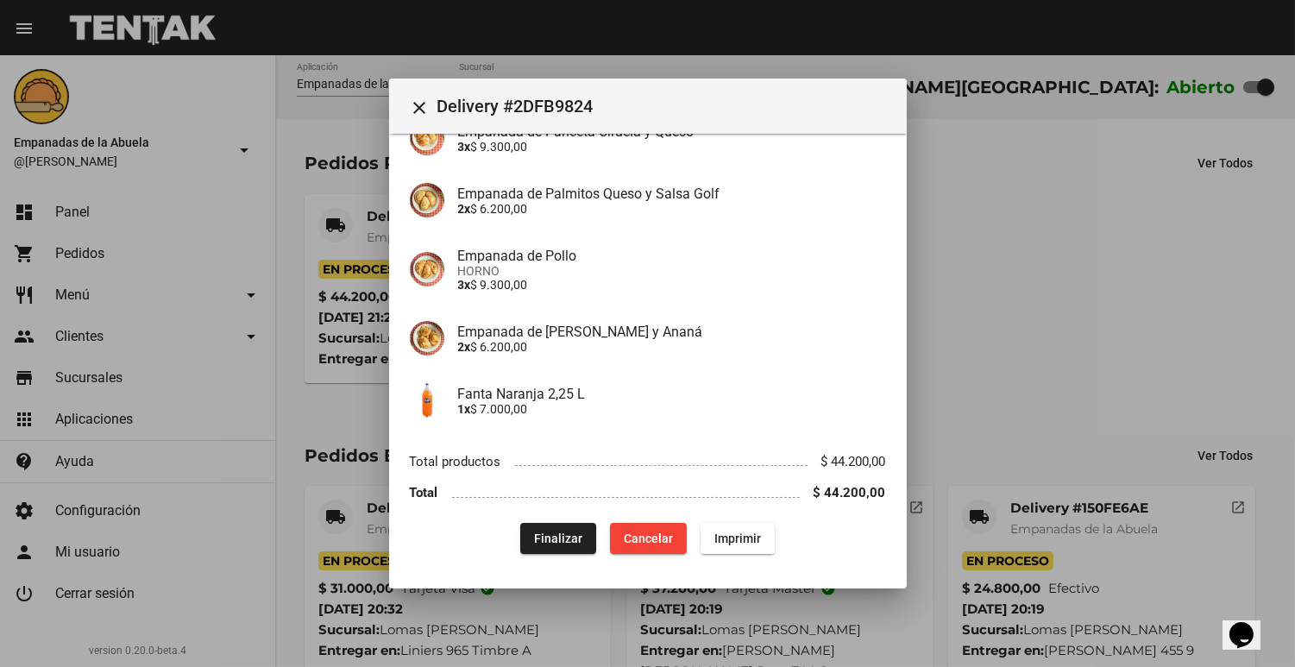
click at [1153, 521] on div at bounding box center [647, 333] width 1295 height 667
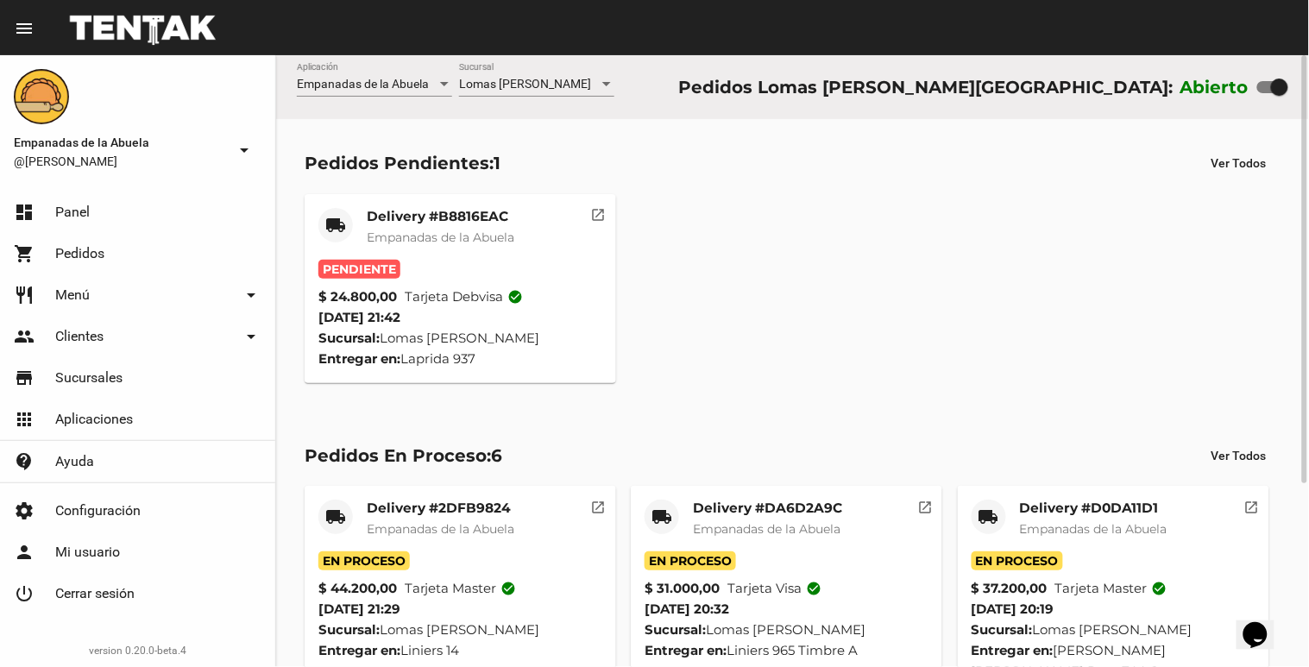
click at [509, 236] on span "Empanadas de la Abuela" at bounding box center [441, 238] width 148 height 16
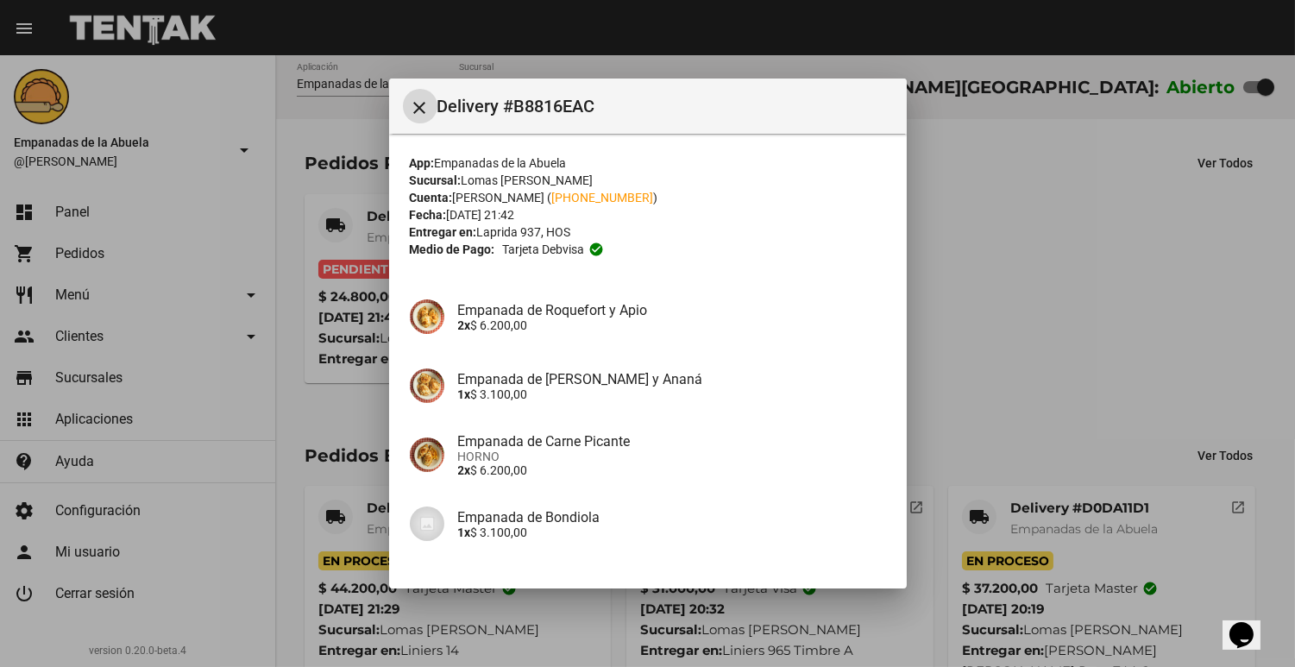
scroll to position [261, 0]
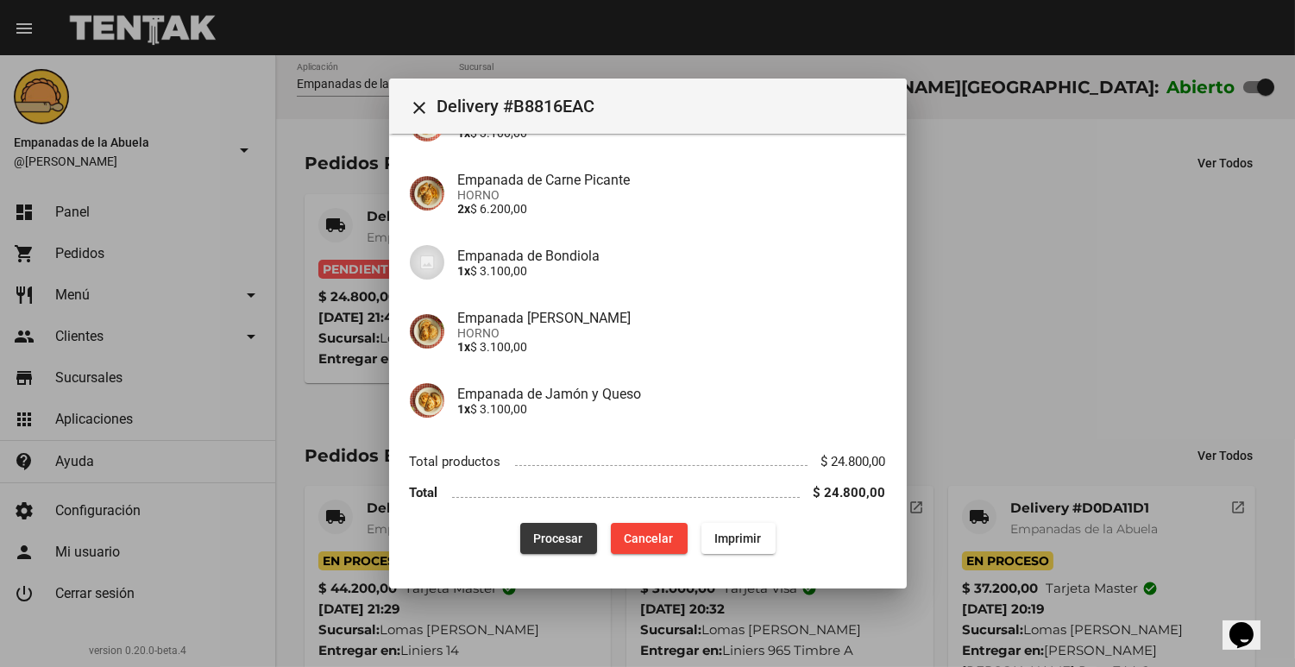
click at [526, 550] on button "Procesar" at bounding box center [558, 538] width 77 height 31
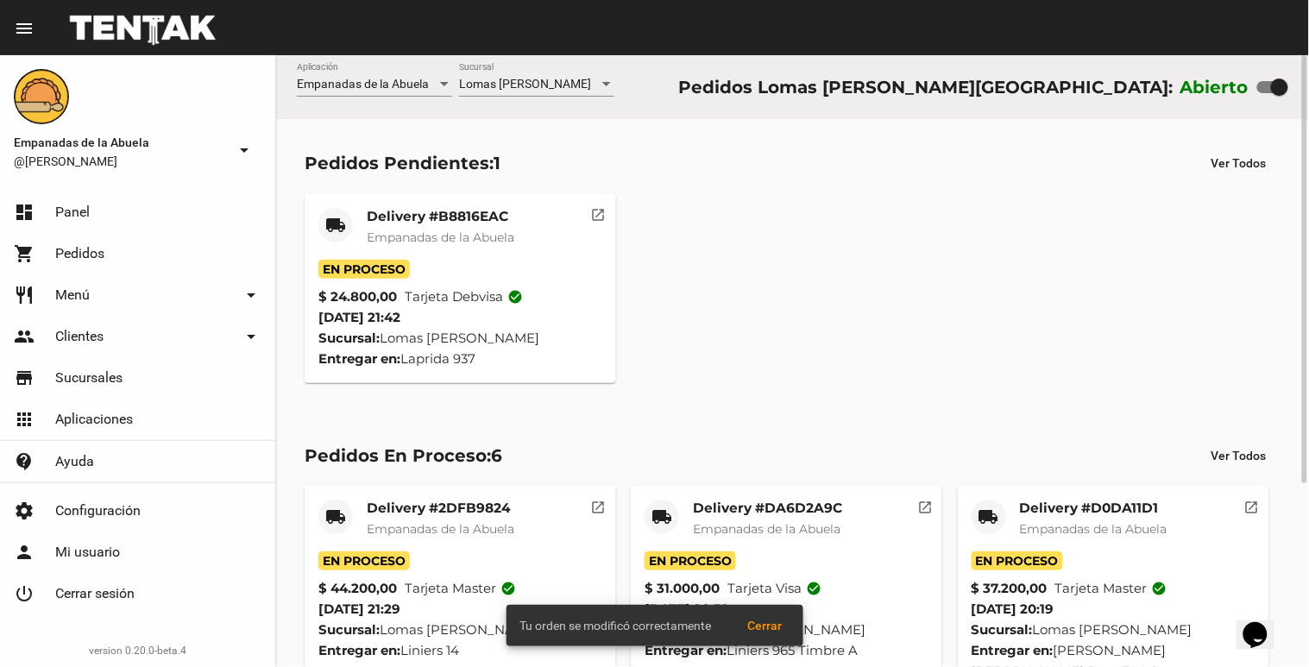
click at [333, 246] on mat-card-header "local_shipping Delivery #B8816EAC Empanadas de [GEOGRAPHIC_DATA]" at bounding box center [460, 234] width 284 height 52
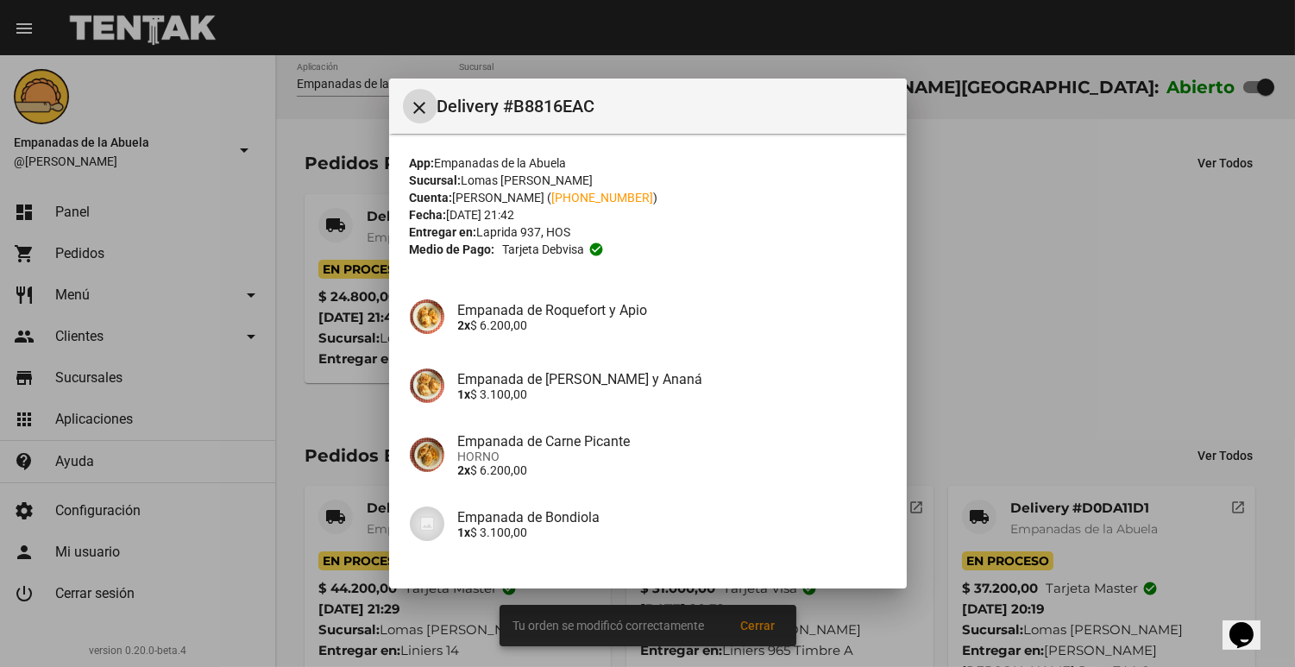
scroll to position [261, 0]
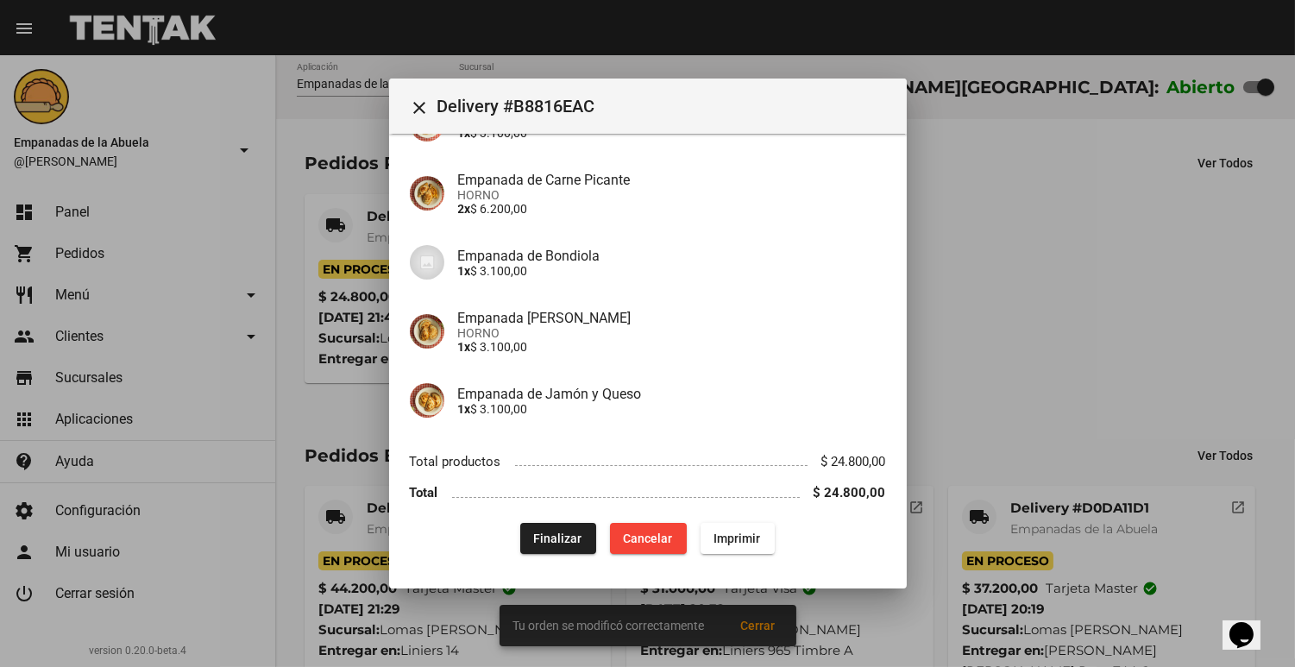
click at [753, 512] on div "App: Empanadas de la Abuela Sucursal: Lomas [PERSON_NAME] Cuenta: [PERSON_NAME]…" at bounding box center [648, 223] width 476 height 661
click at [739, 525] on button "Imprimir" at bounding box center [738, 538] width 74 height 31
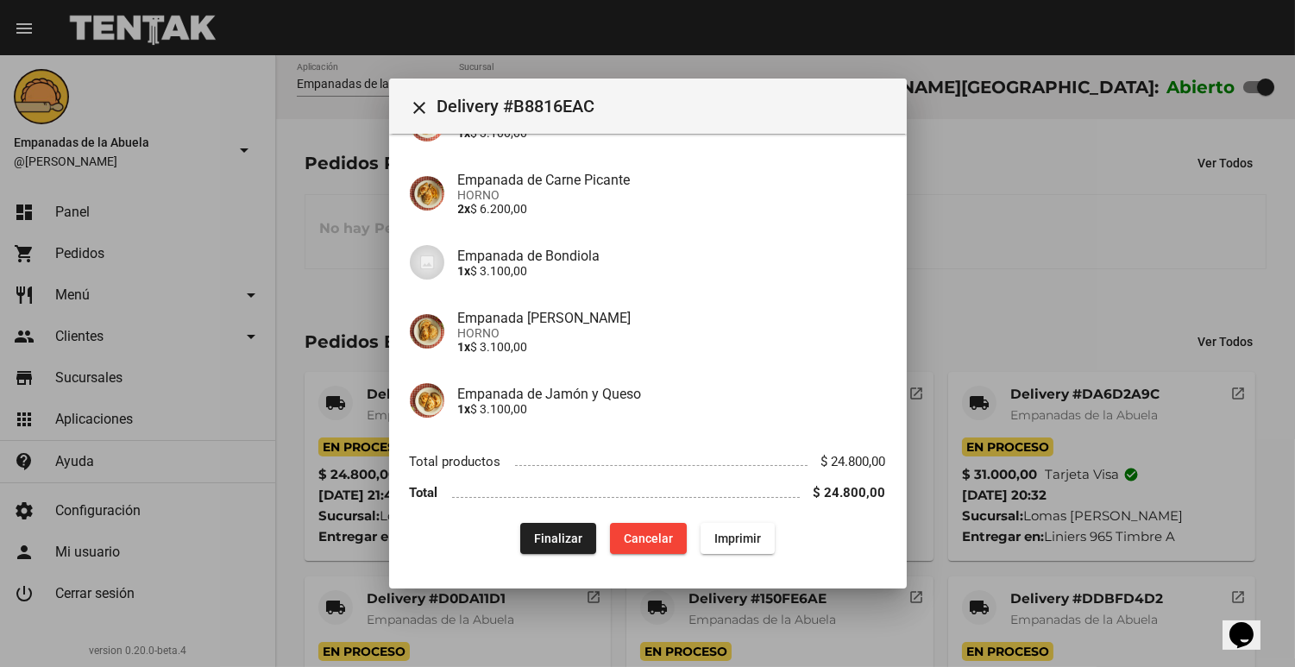
click at [1012, 367] on div at bounding box center [647, 333] width 1295 height 667
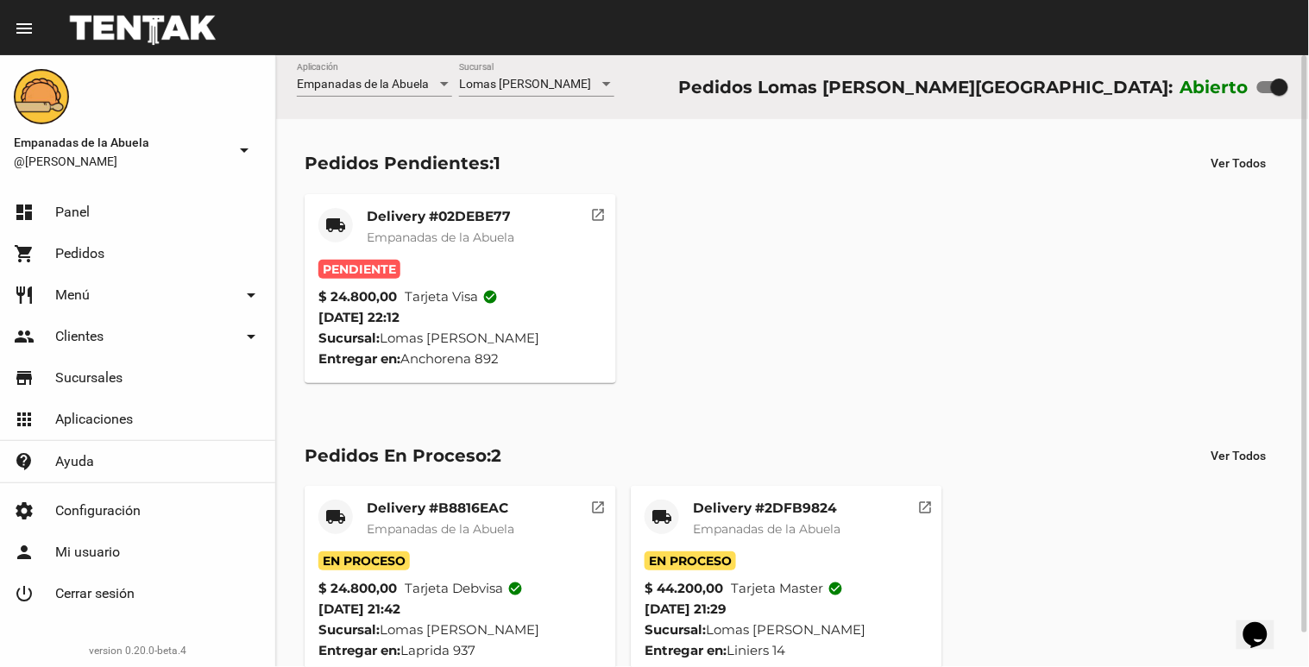
click at [437, 224] on mat-card-title "Delivery #02DEBE77" at bounding box center [441, 216] width 148 height 17
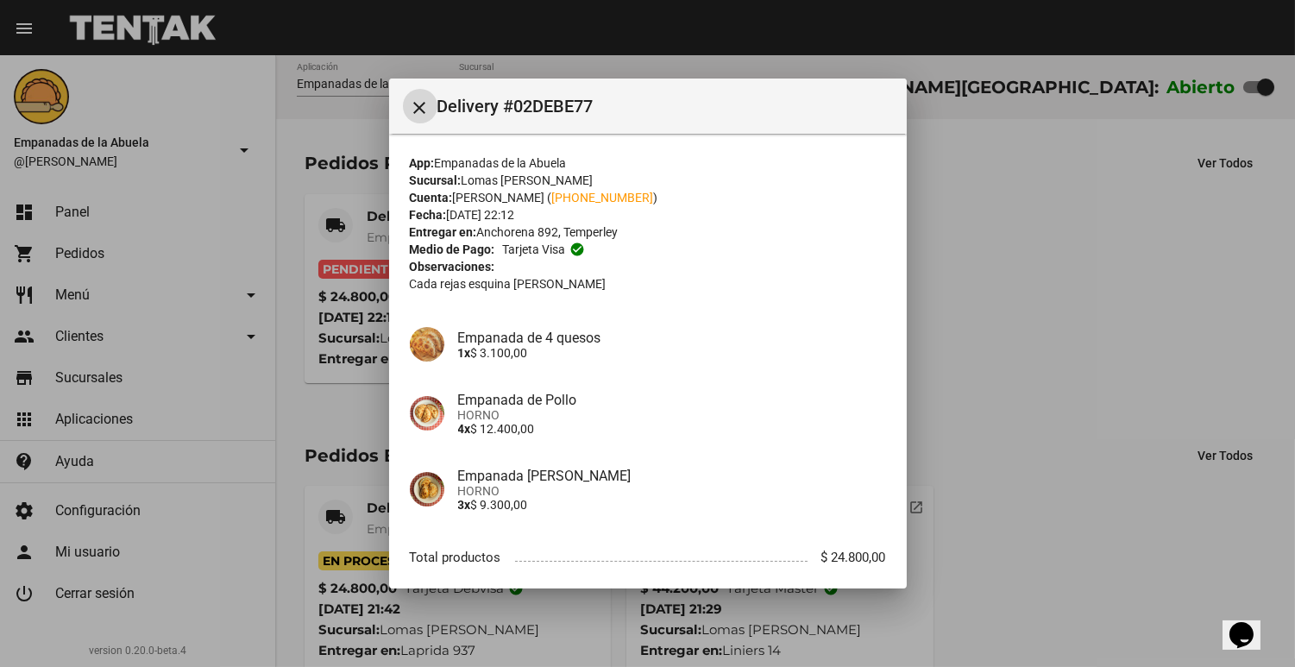
scroll to position [96, 0]
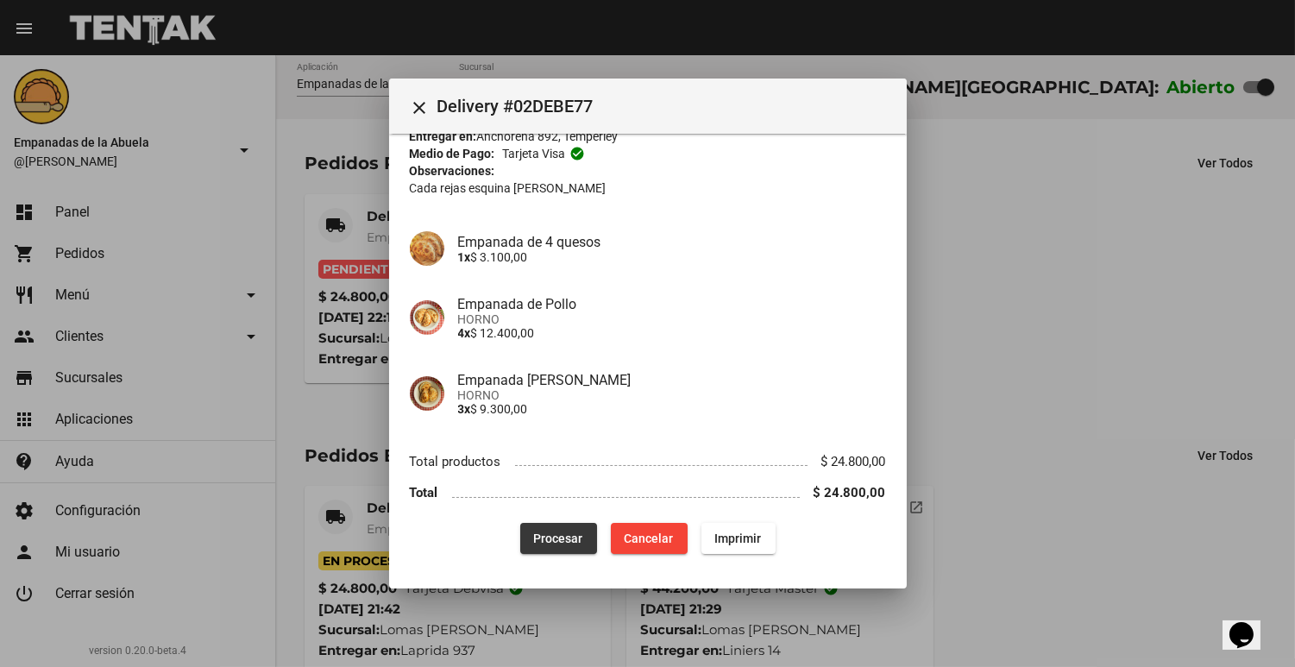
click at [534, 536] on span "Procesar" at bounding box center [558, 539] width 49 height 14
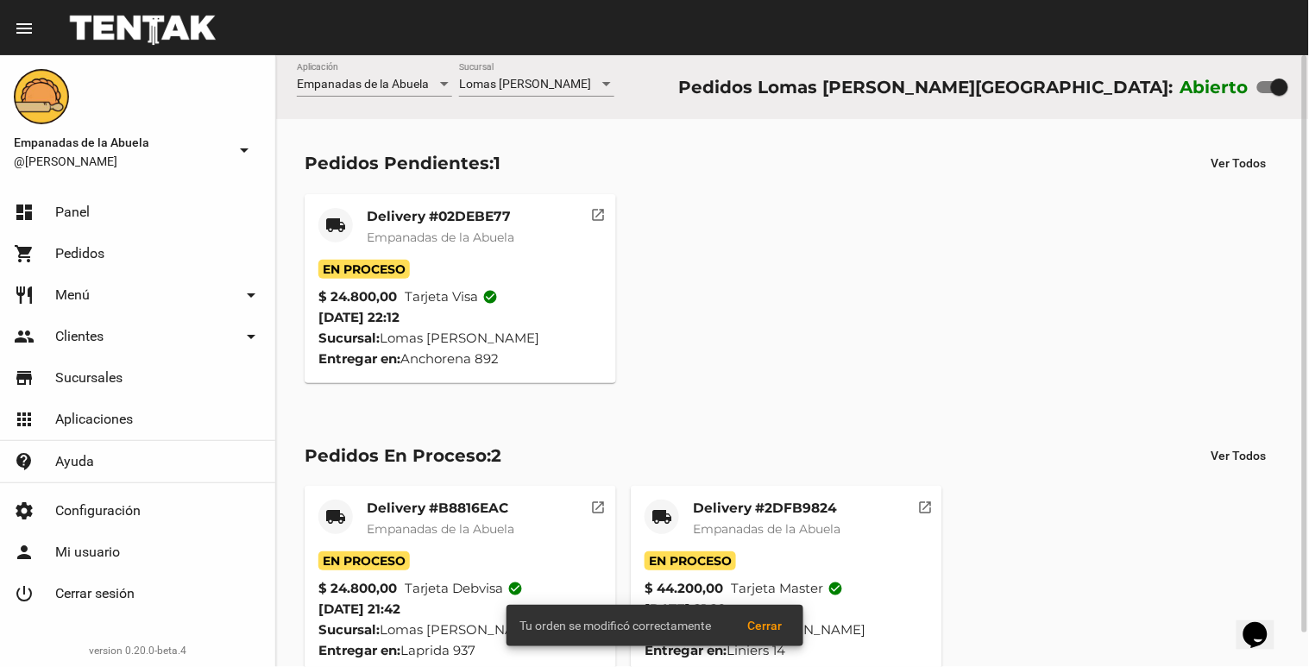
click at [332, 237] on div "local_shipping" at bounding box center [335, 225] width 35 height 35
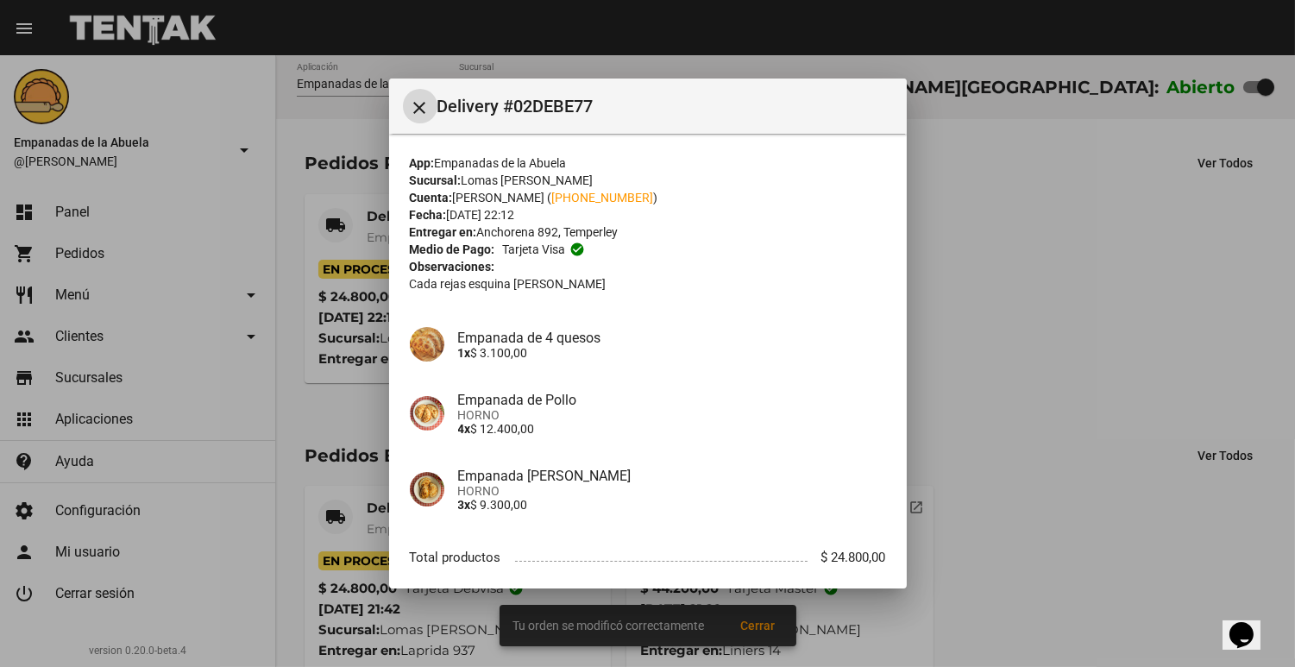
scroll to position [96, 0]
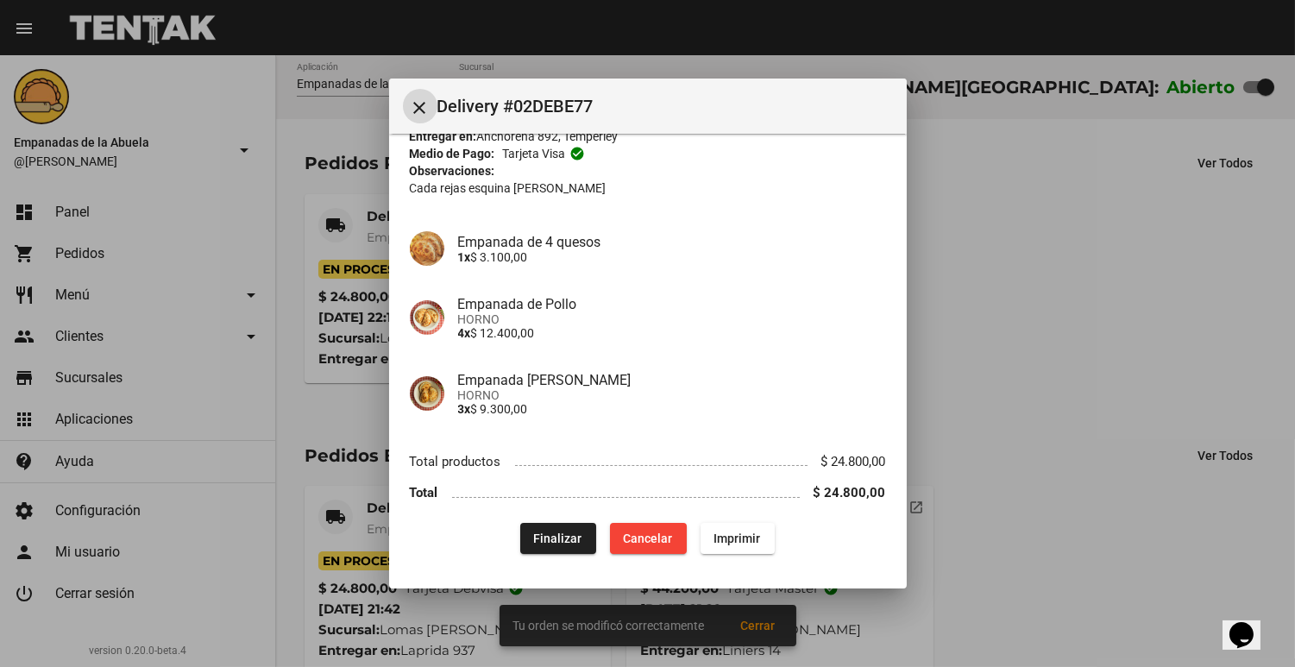
click at [746, 537] on span "Imprimir" at bounding box center [738, 539] width 47 height 14
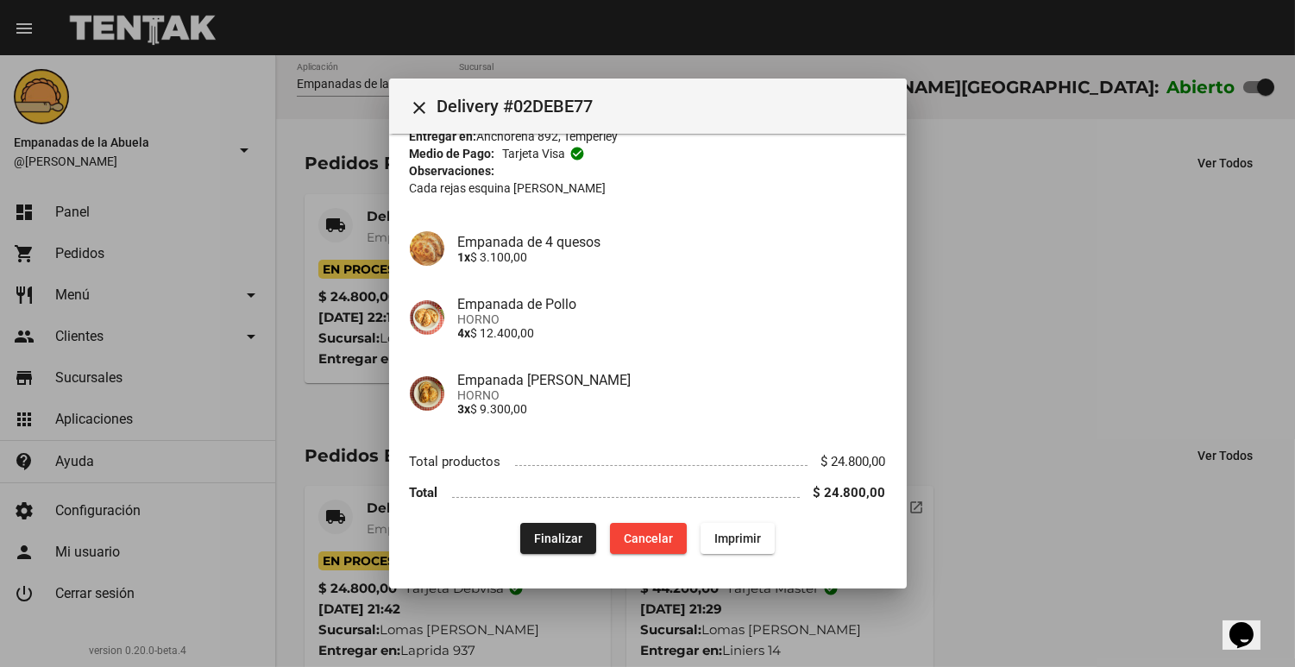
click at [971, 419] on div at bounding box center [647, 333] width 1295 height 667
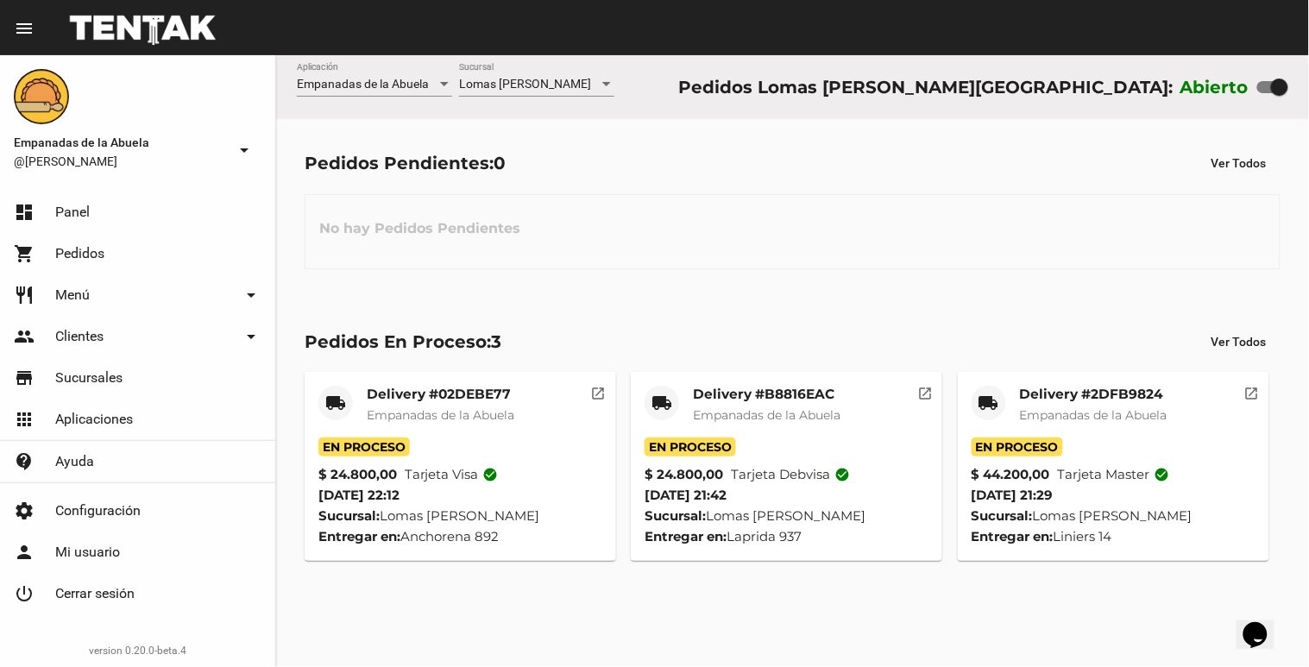
click at [1064, 401] on mat-card-title "Delivery #2DFB9824" at bounding box center [1094, 394] width 148 height 17
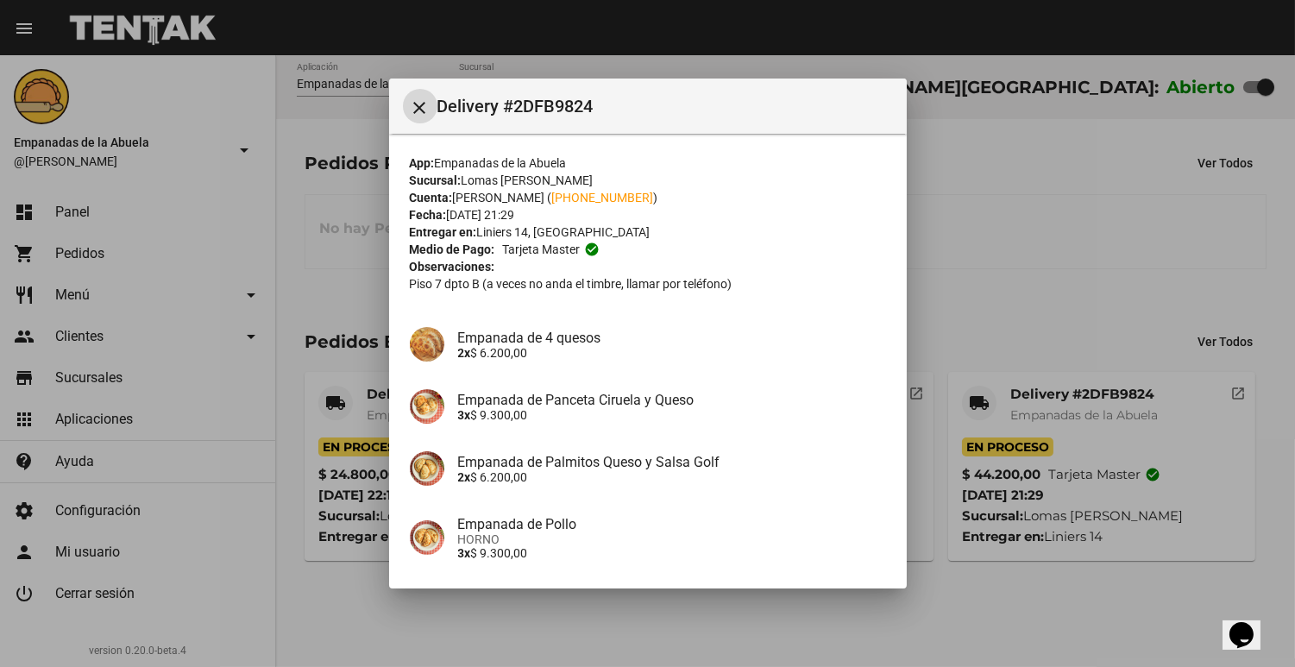
scroll to position [268, 0]
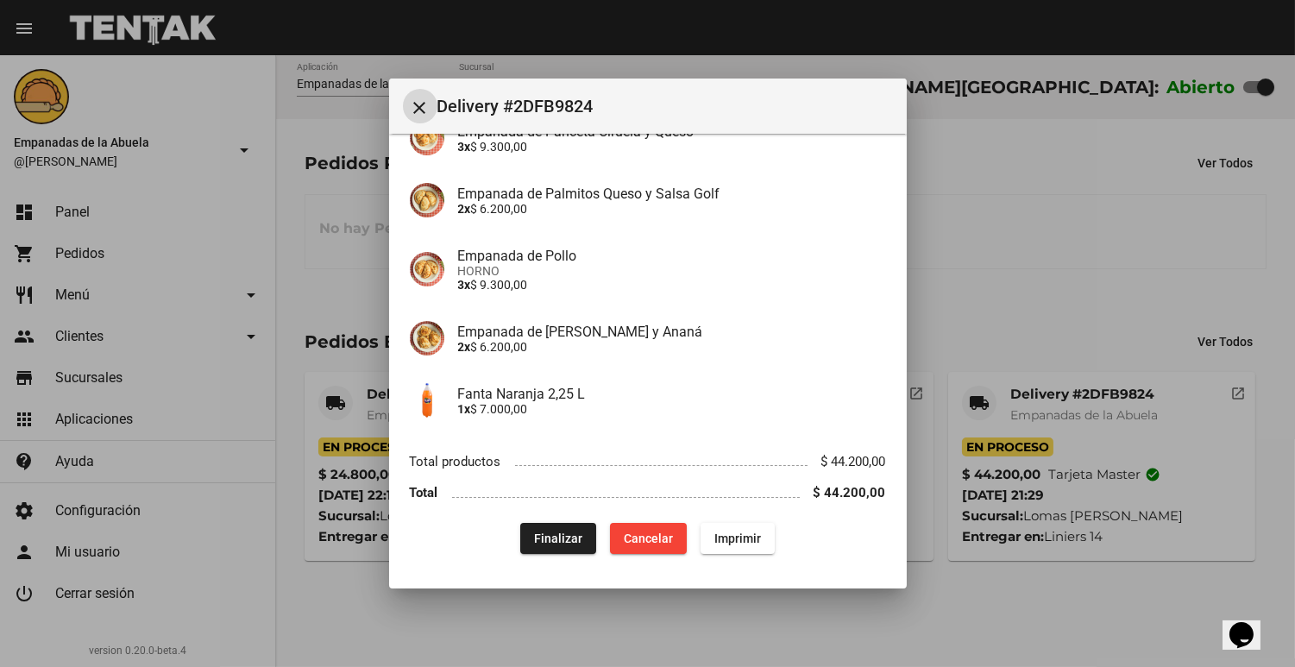
click at [547, 532] on span "Finalizar" at bounding box center [558, 539] width 48 height 14
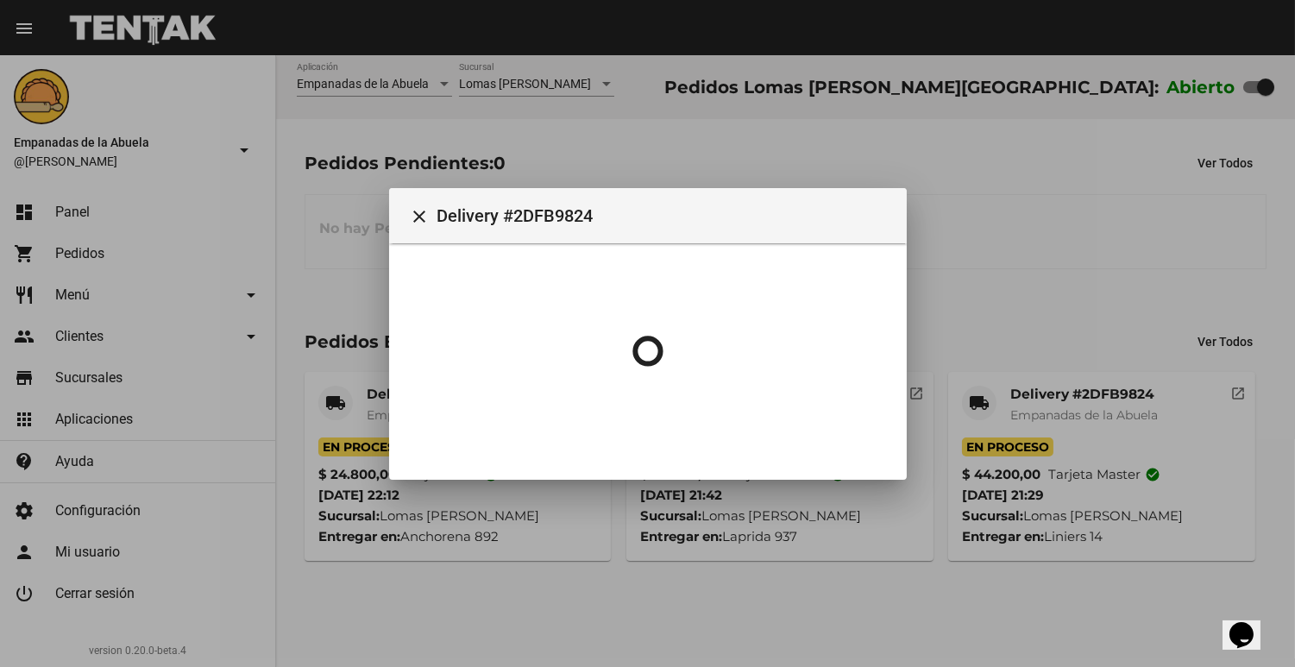
scroll to position [0, 0]
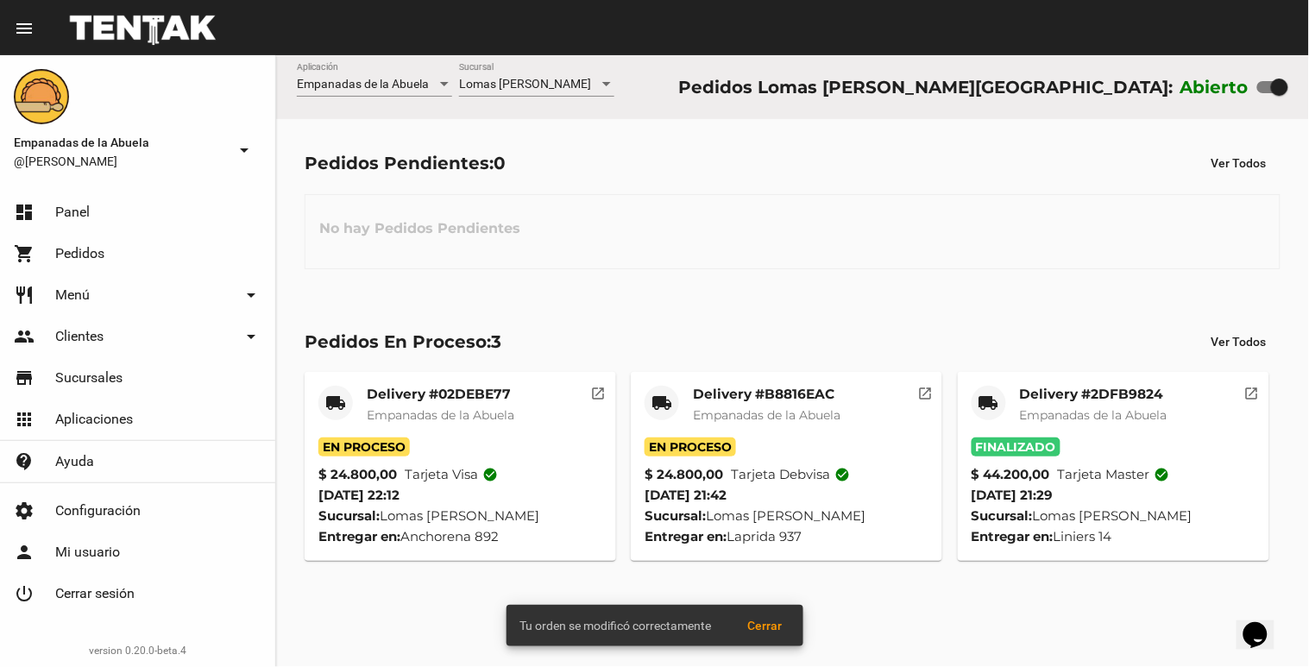
click at [671, 397] on mat-icon "local_shipping" at bounding box center [662, 403] width 21 height 21
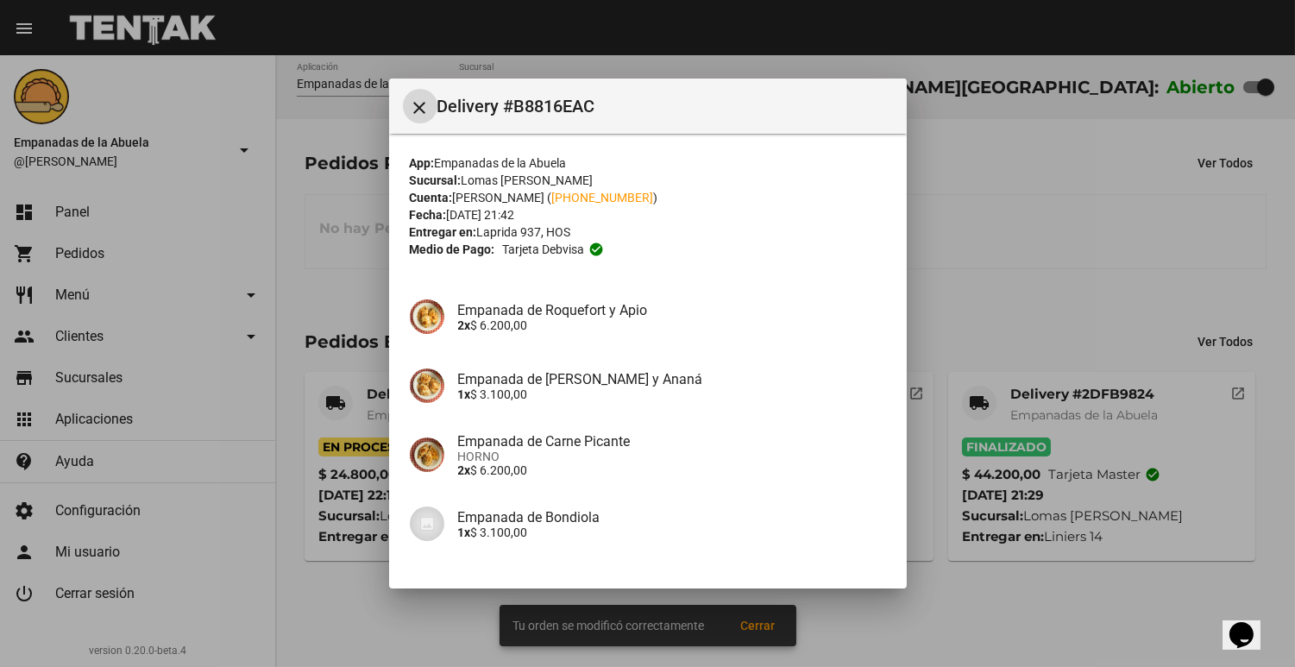
scroll to position [261, 0]
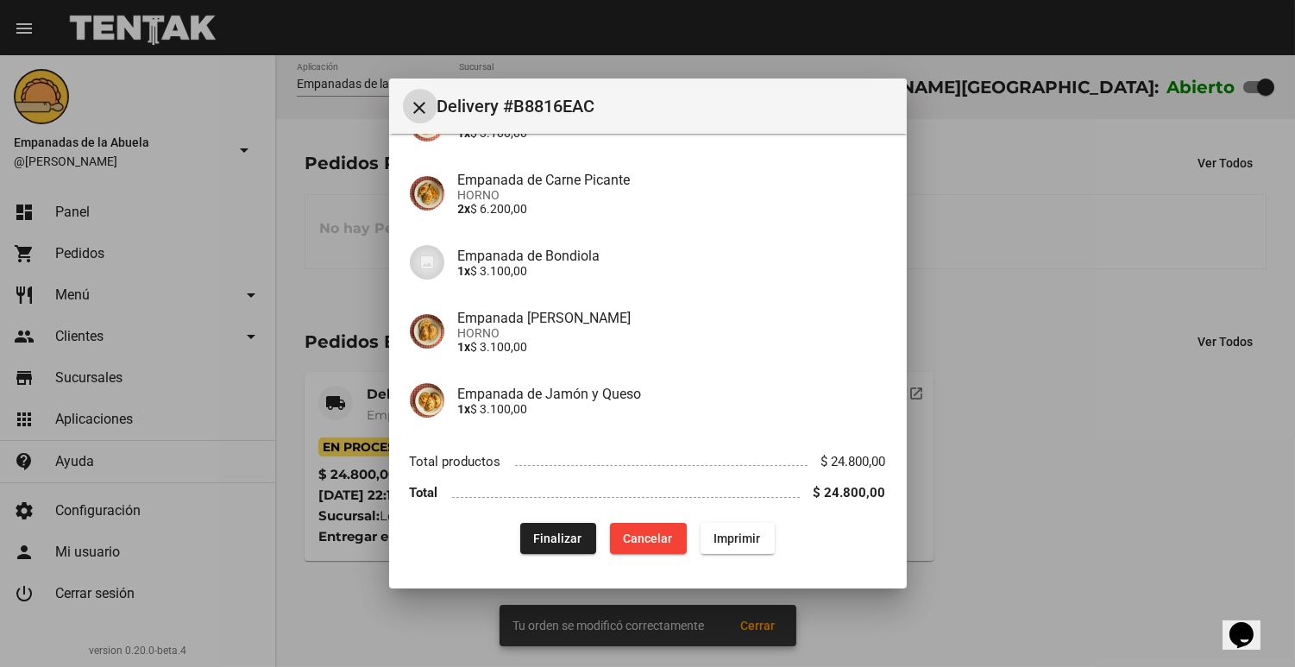
click at [538, 533] on span "Finalizar" at bounding box center [558, 539] width 48 height 14
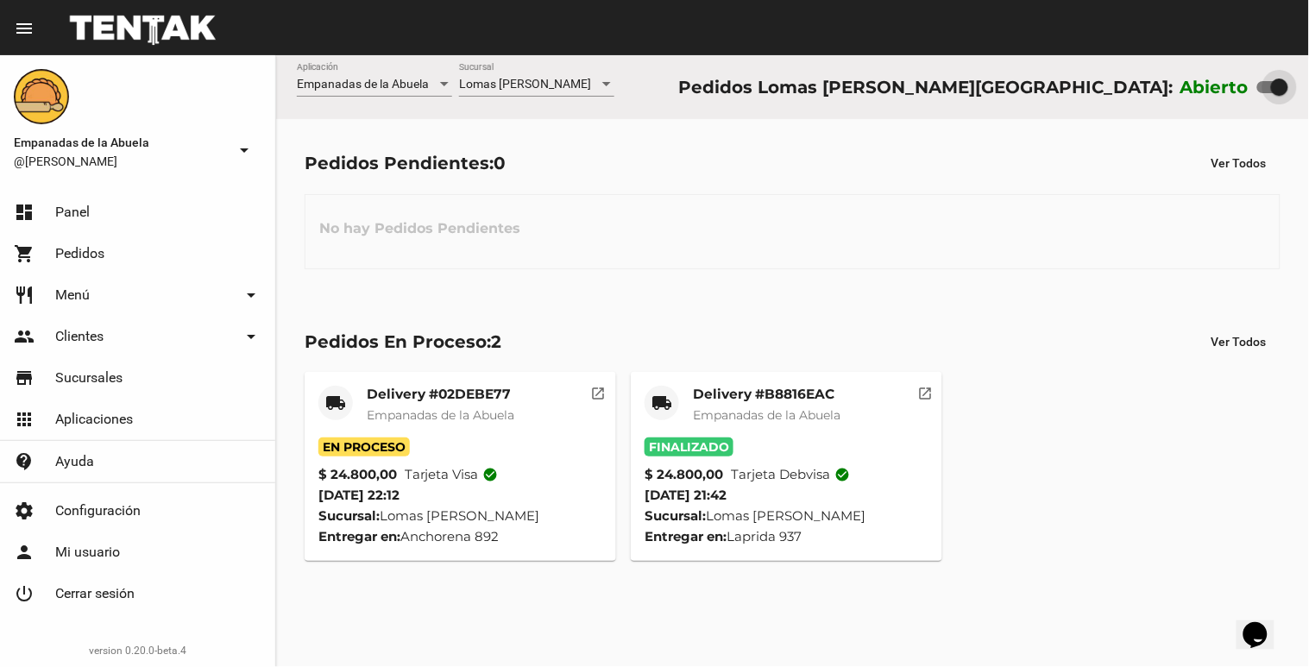
click at [1278, 91] on div at bounding box center [1279, 87] width 17 height 17
click at [1266, 93] on input "checkbox" at bounding box center [1265, 93] width 1 height 1
checkbox input "false"
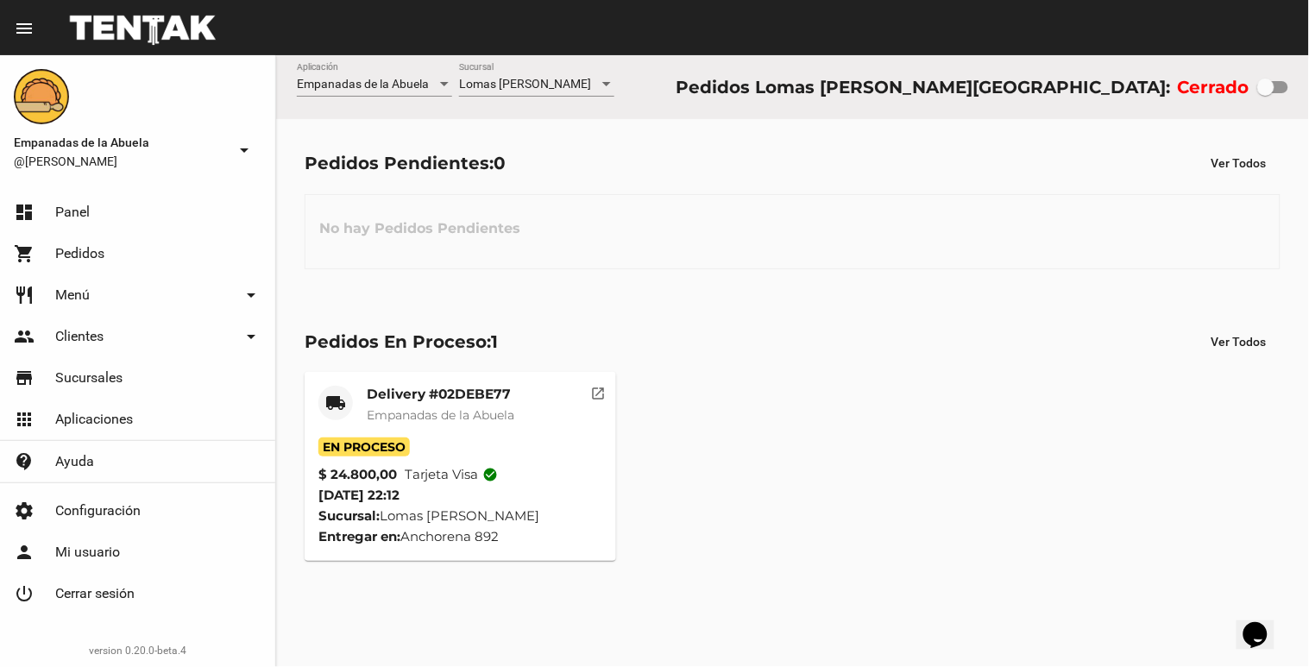
click at [444, 391] on mat-card-title "Delivery #02DEBE77" at bounding box center [441, 394] width 148 height 17
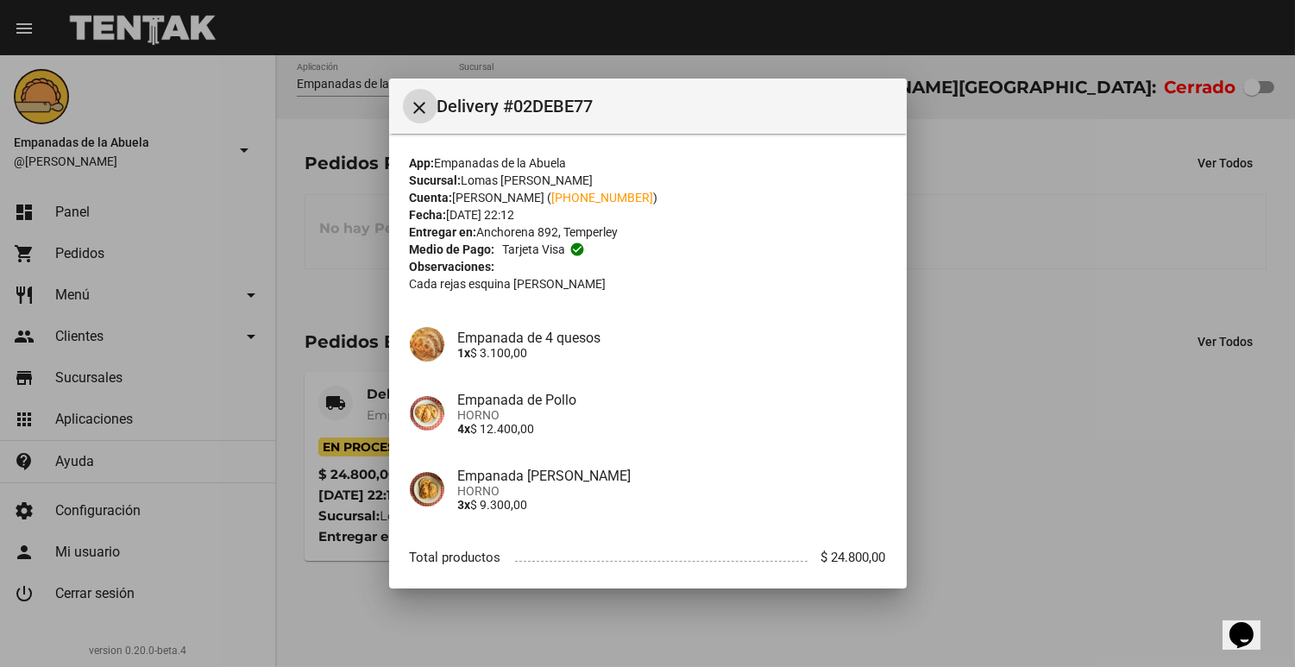
scroll to position [96, 0]
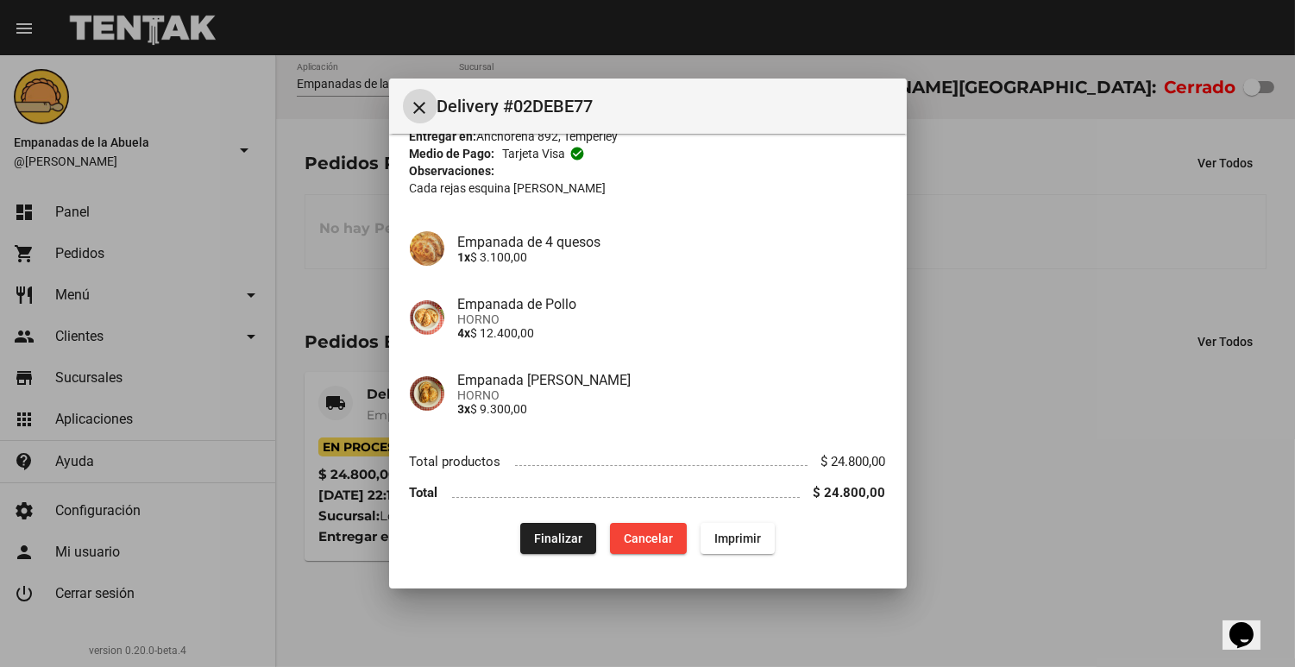
click at [562, 539] on span "Finalizar" at bounding box center [558, 539] width 48 height 14
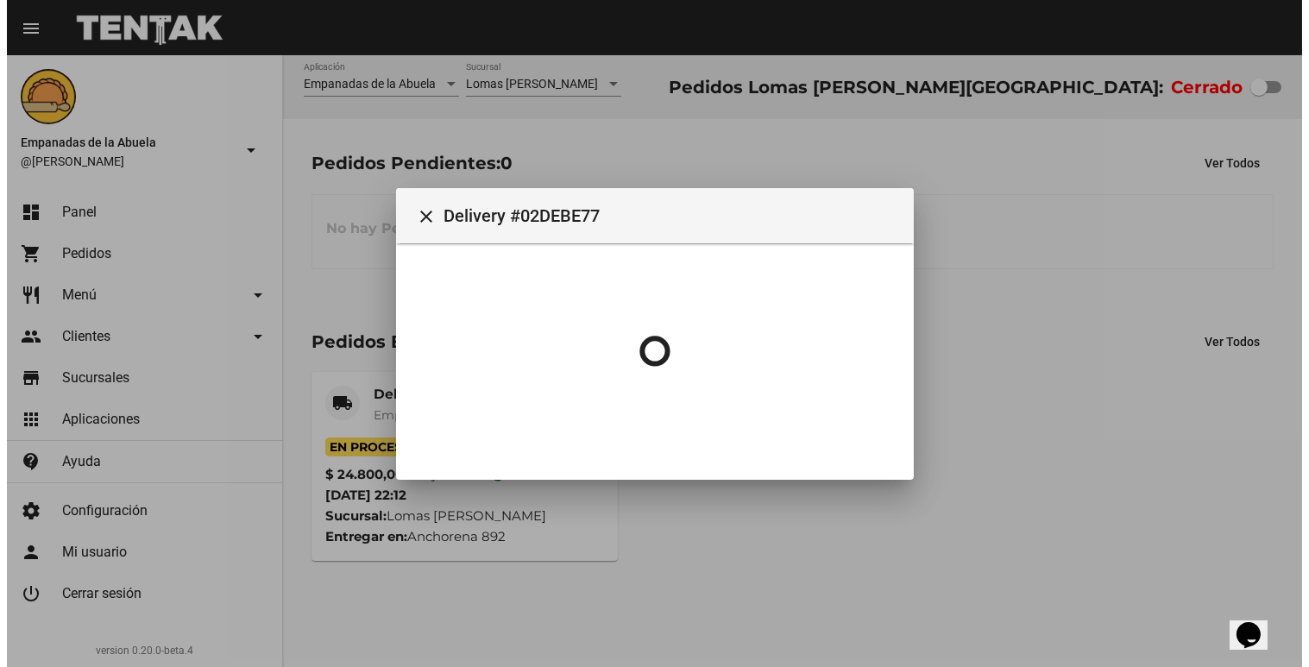
scroll to position [0, 0]
